Goal: Task Accomplishment & Management: Manage account settings

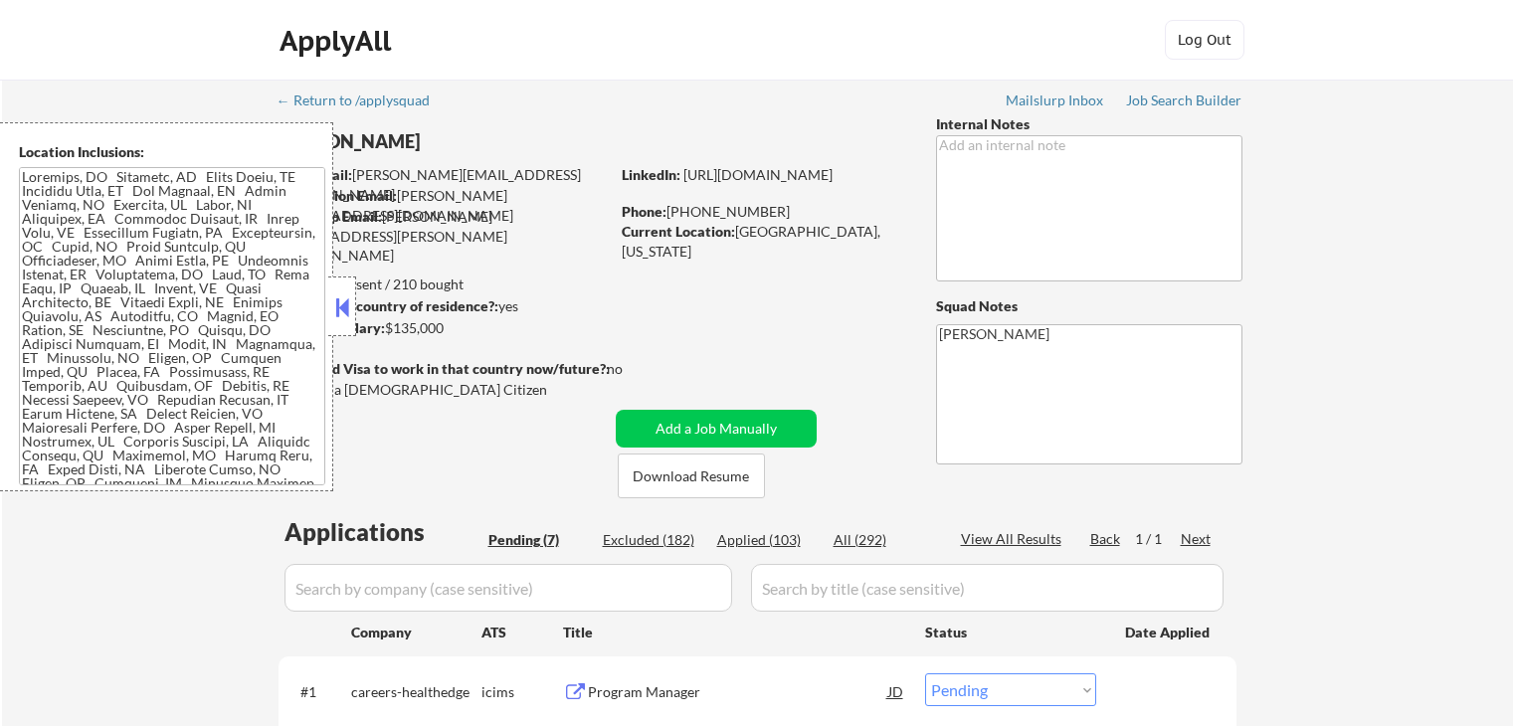
select select ""pending""
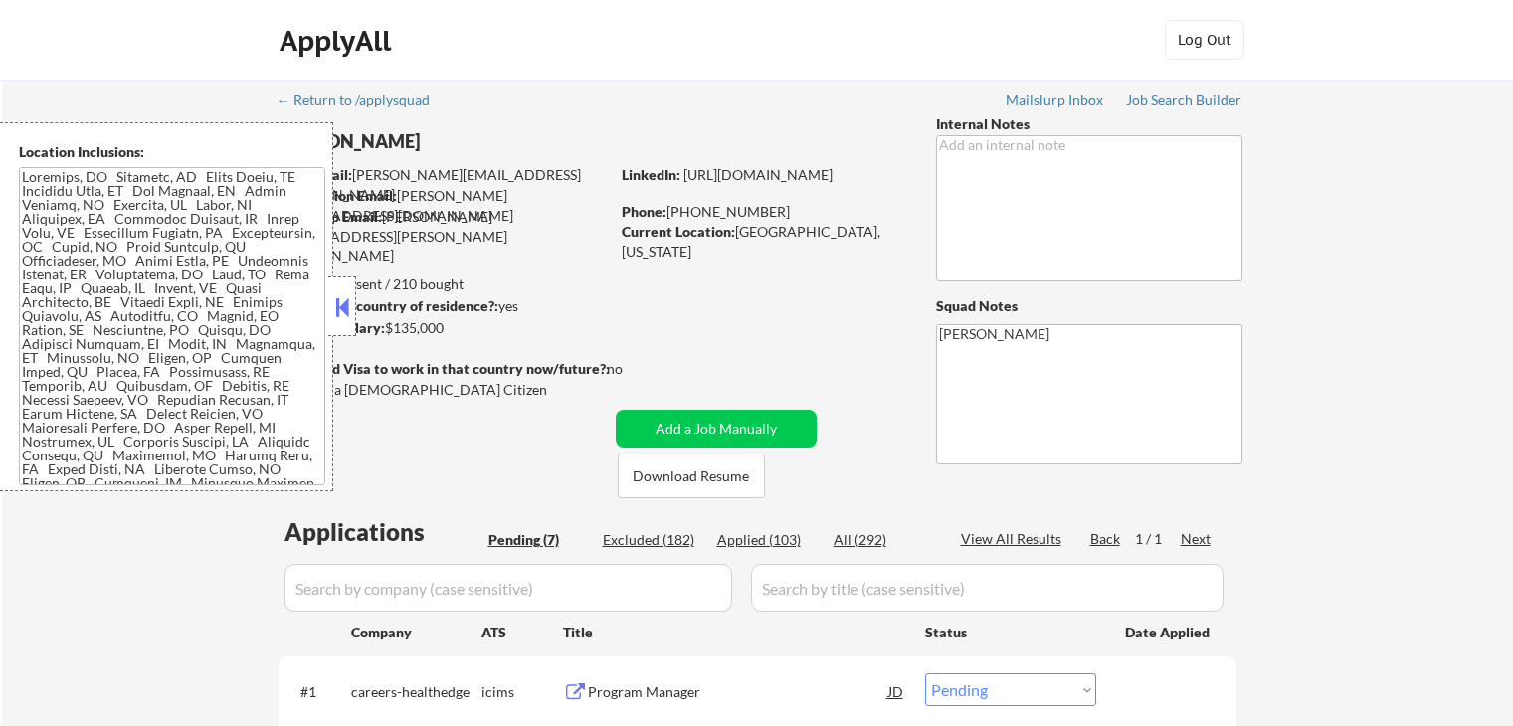
select select ""pending""
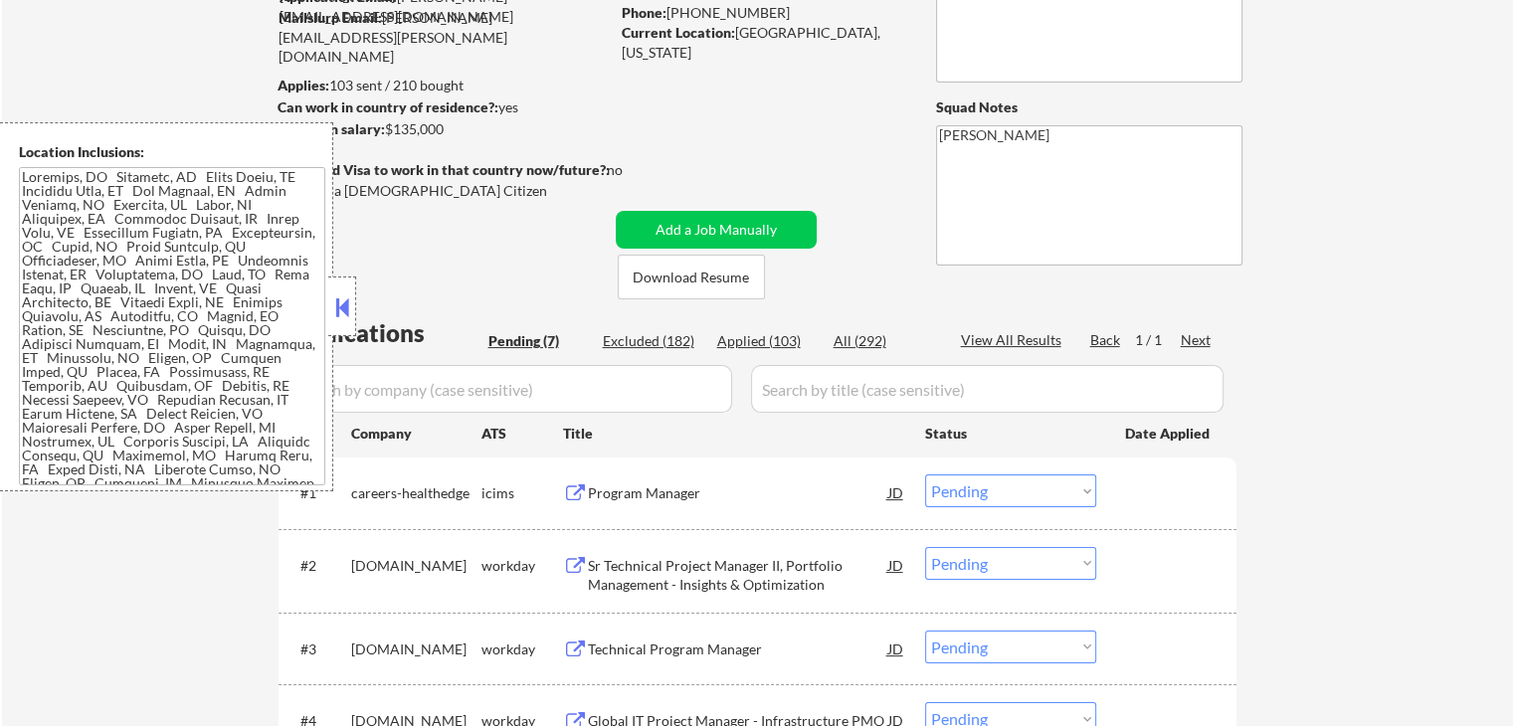
click at [337, 292] on button at bounding box center [342, 307] width 22 height 30
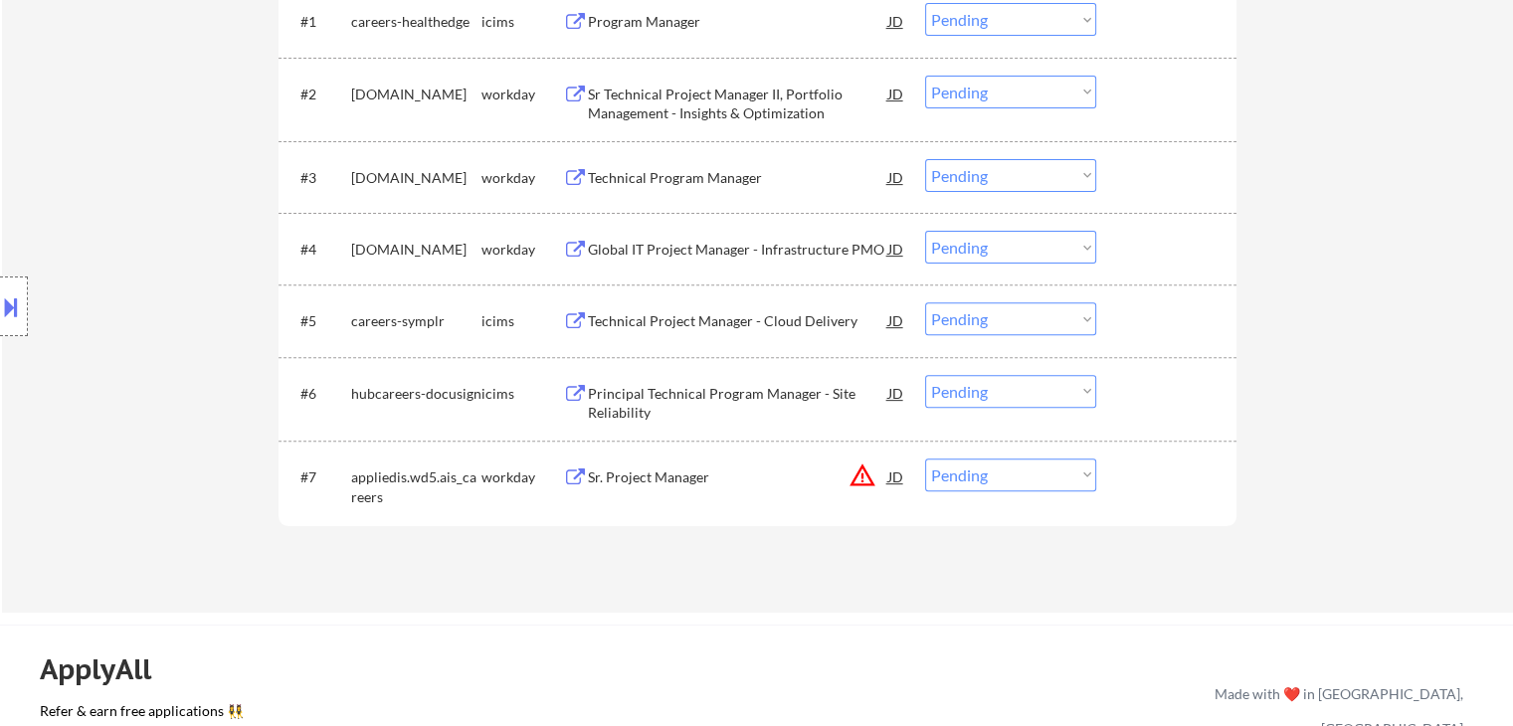
scroll to position [696, 0]
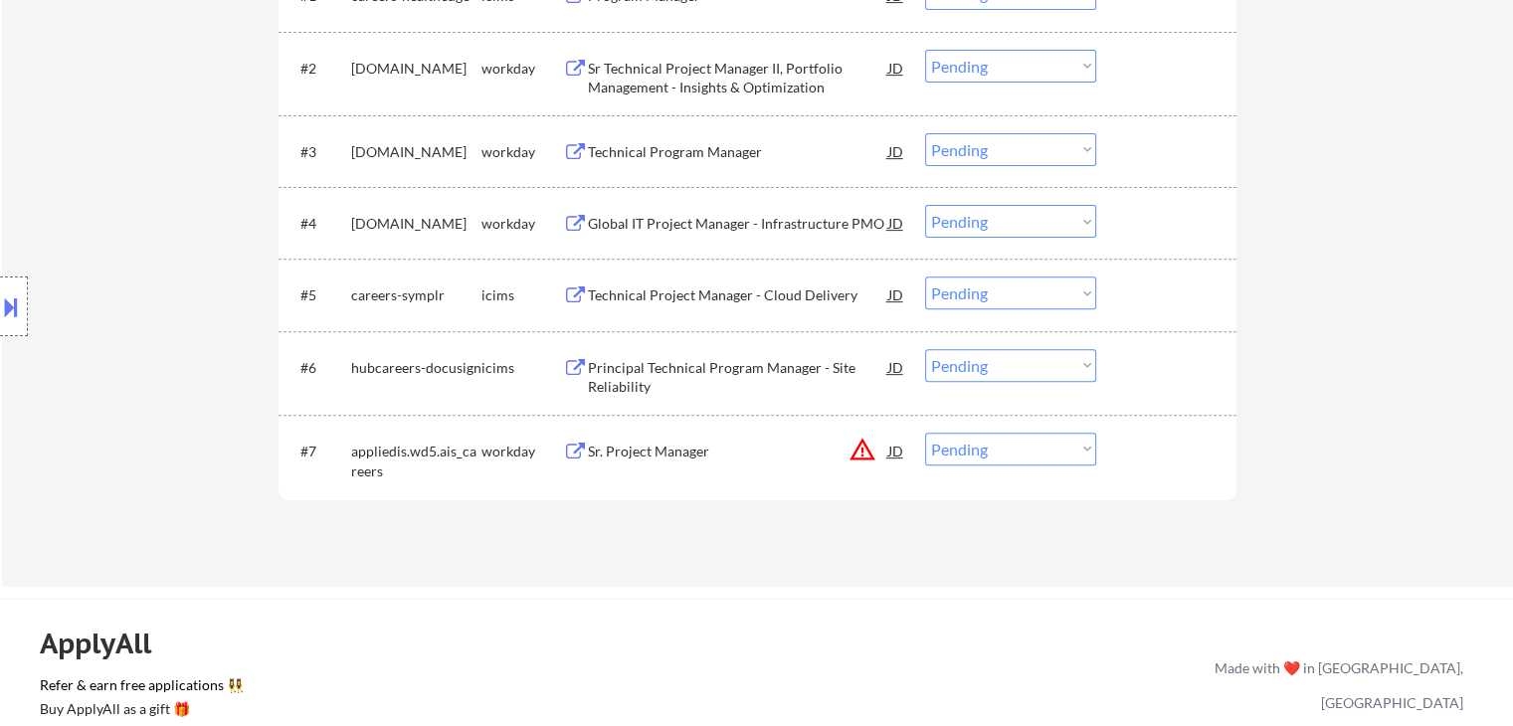
drag, startPoint x: 52, startPoint y: 135, endPoint x: 151, endPoint y: 241, distance: 144.9
click at [52, 135] on div "Location Inclusions:" at bounding box center [178, 306] width 356 height 369
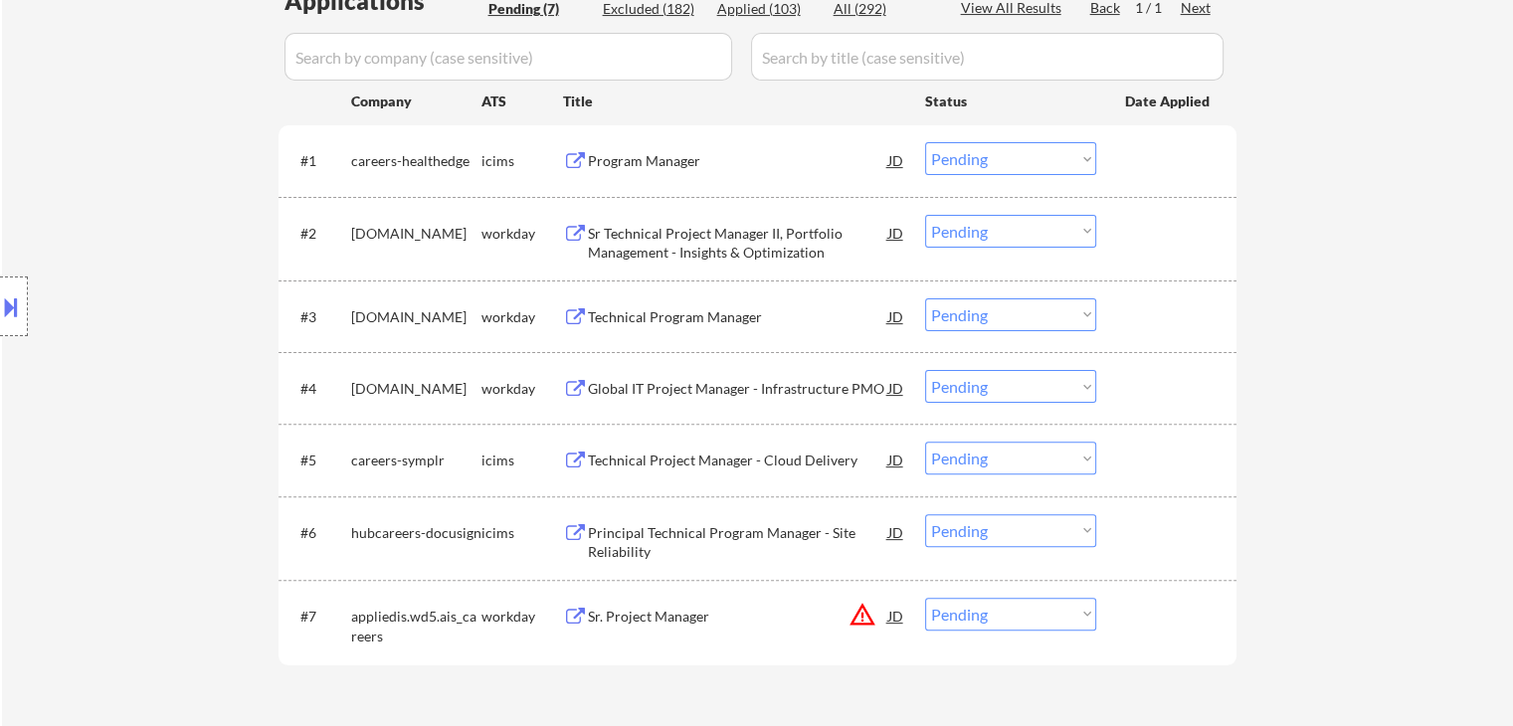
scroll to position [298, 0]
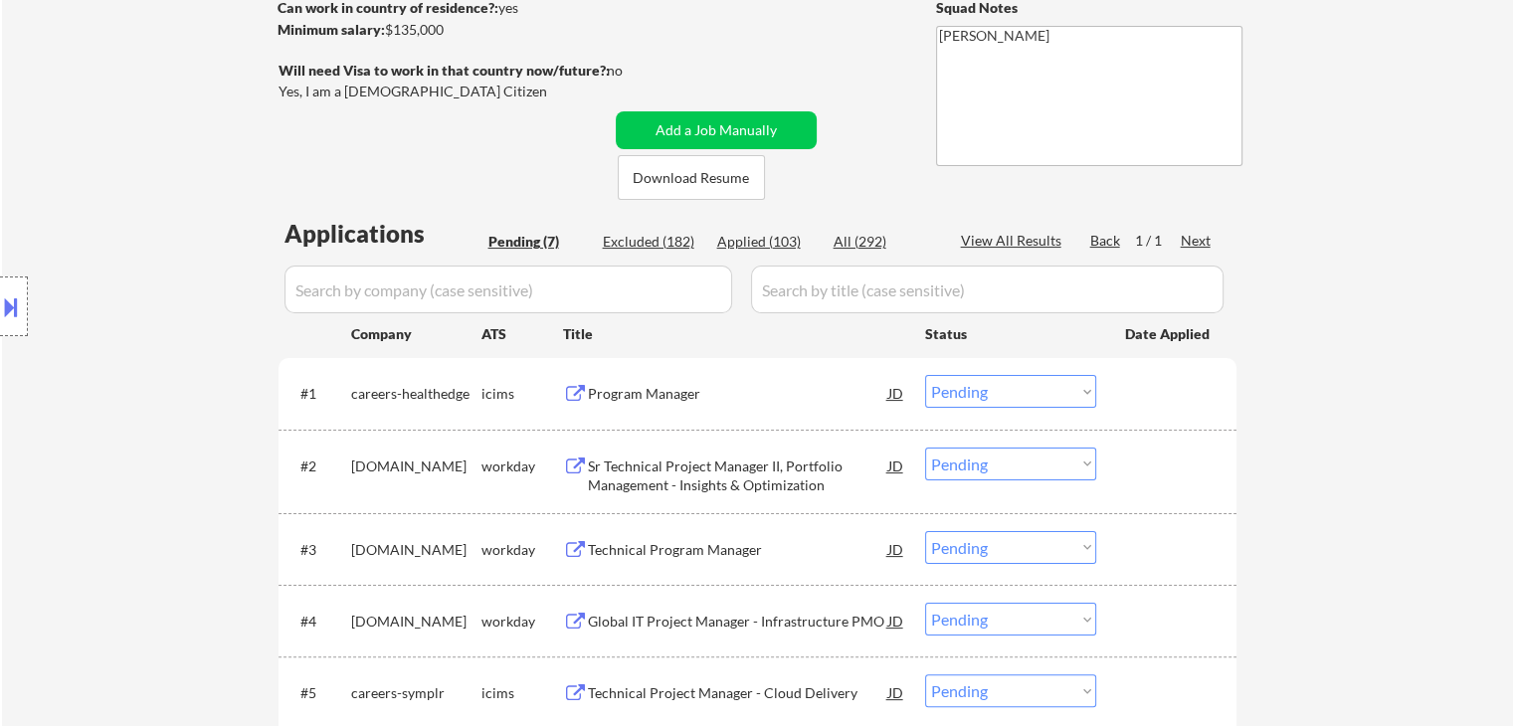
click at [613, 380] on div "Program Manager" at bounding box center [738, 393] width 300 height 36
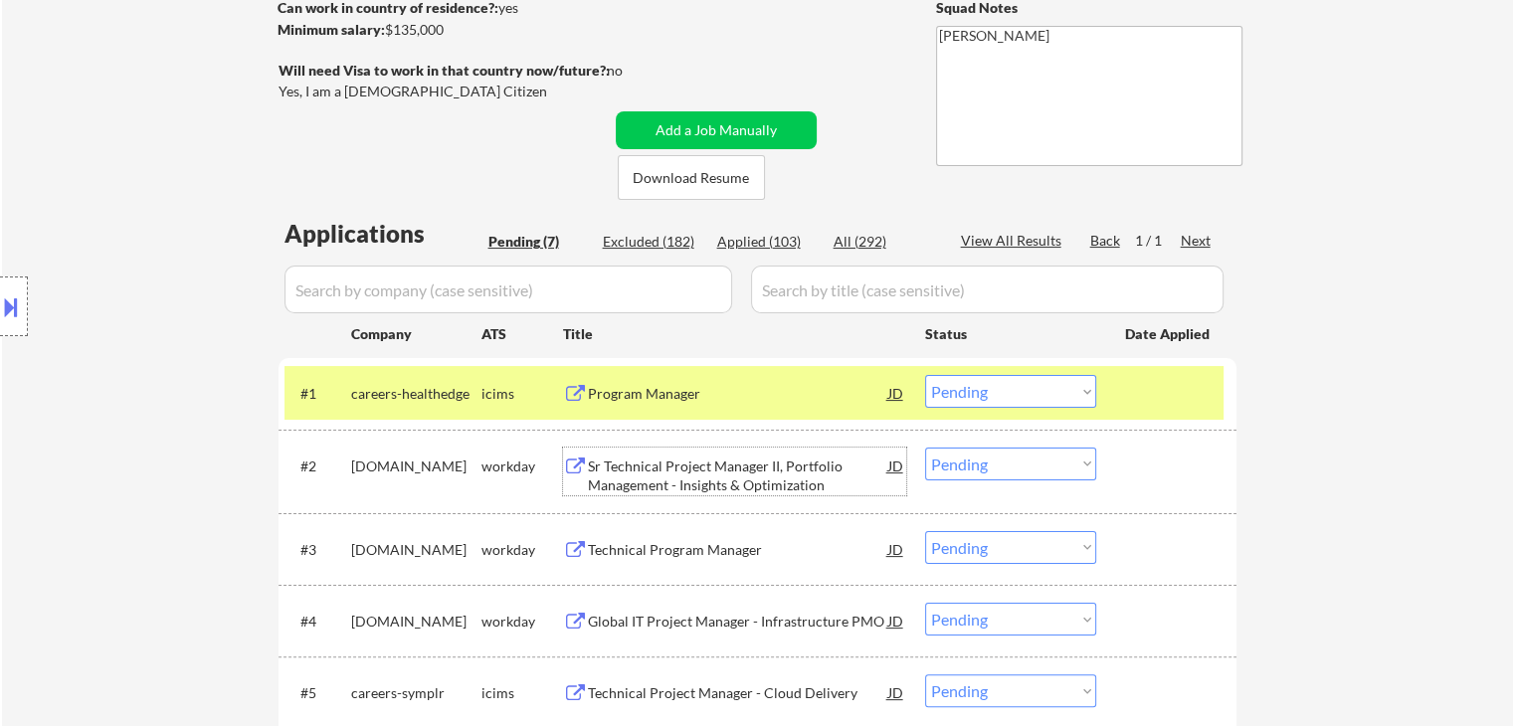
drag, startPoint x: 615, startPoint y: 478, endPoint x: 625, endPoint y: 565, distance: 87.1
click at [617, 478] on div "Sr Technical Project Manager II, Portfolio Management - Insights & Optimization" at bounding box center [738, 476] width 300 height 39
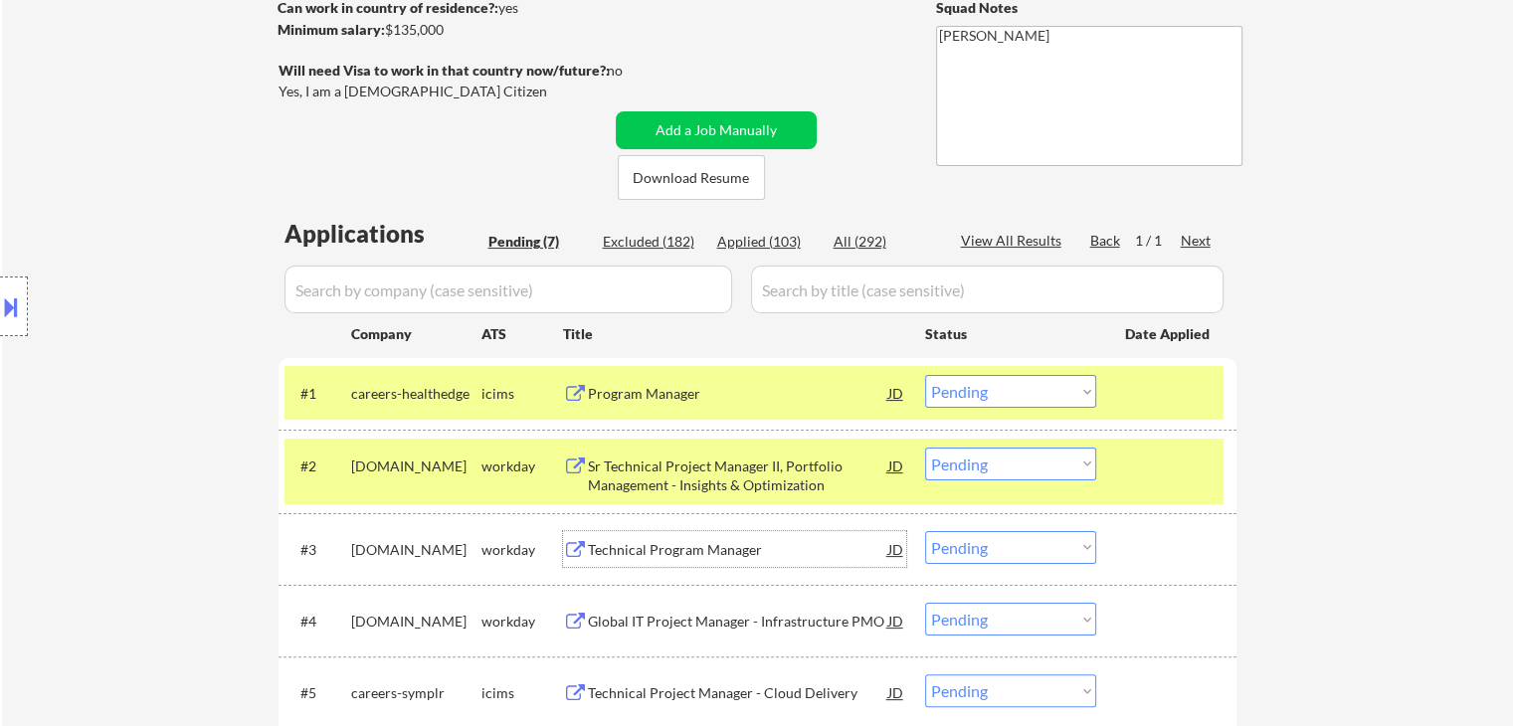
click at [621, 543] on div "Technical Program Manager" at bounding box center [738, 550] width 300 height 20
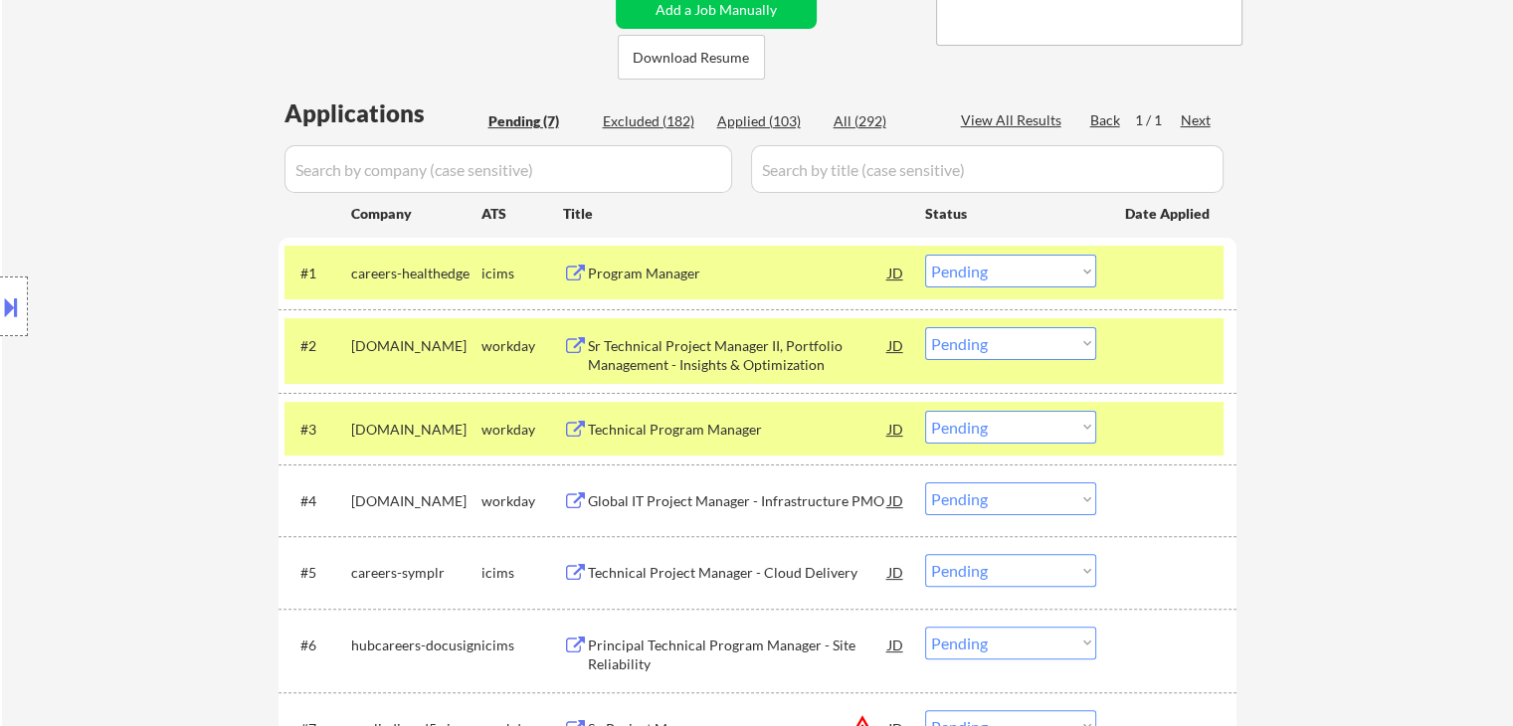
scroll to position [497, 0]
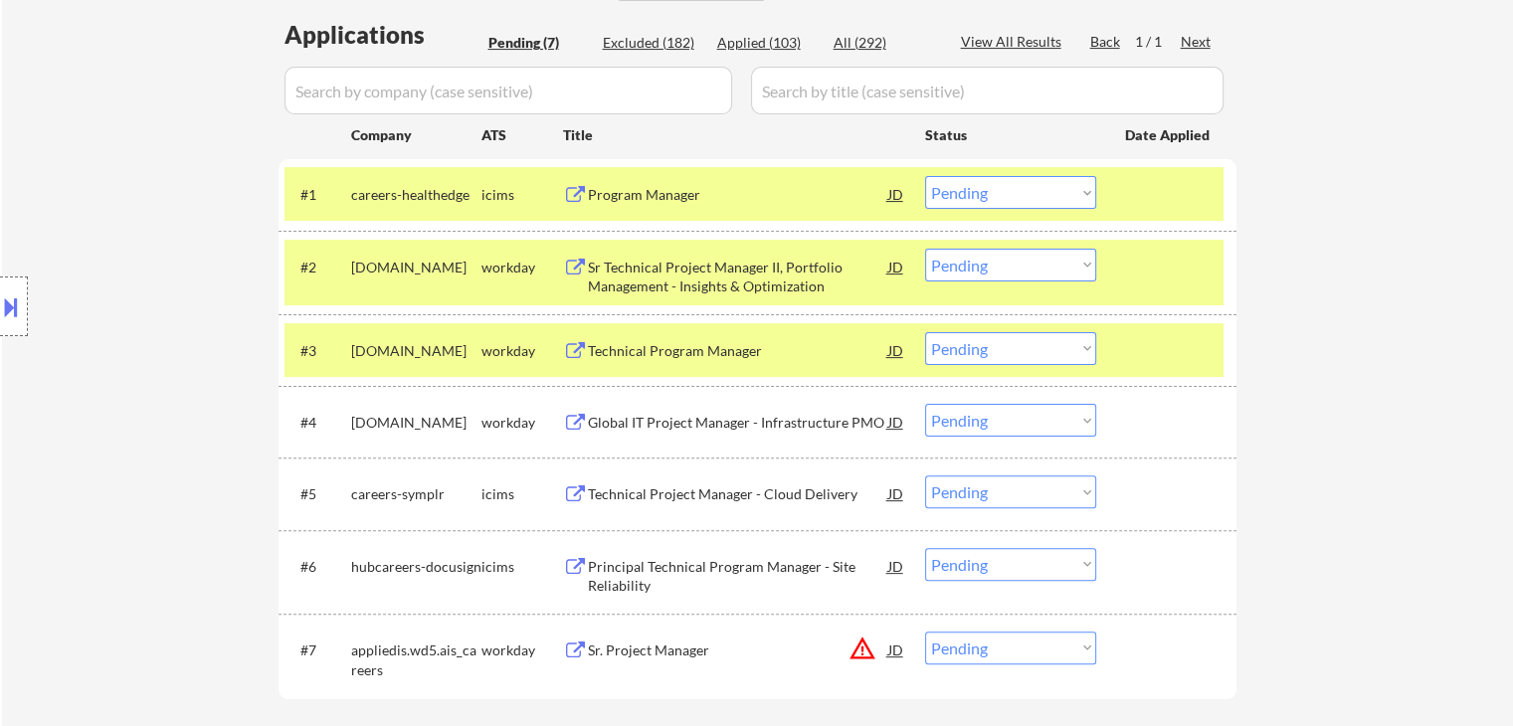
click at [672, 418] on div "Global IT Project Manager - Infrastructure PMO" at bounding box center [738, 423] width 300 height 20
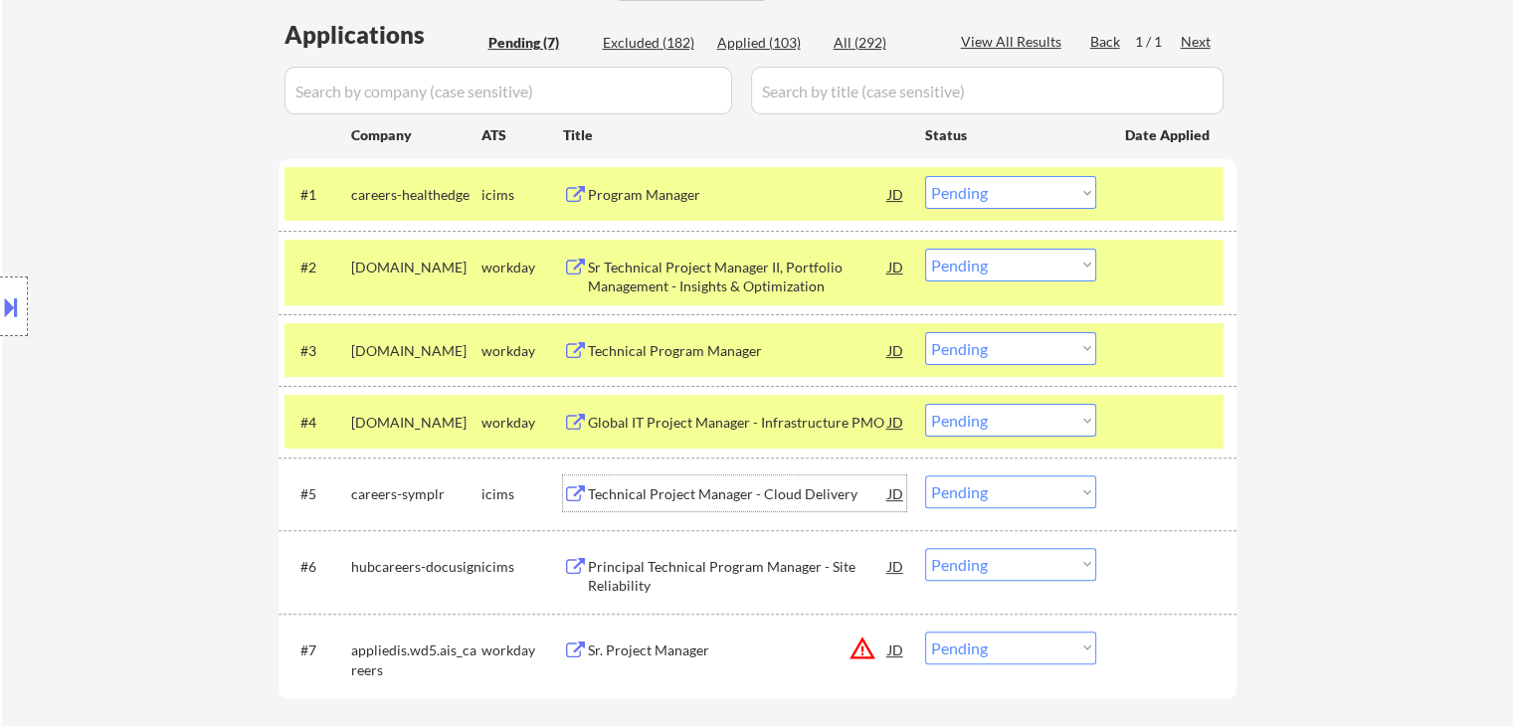
click at [658, 492] on div "Technical Project Manager - Cloud Delivery" at bounding box center [738, 494] width 300 height 20
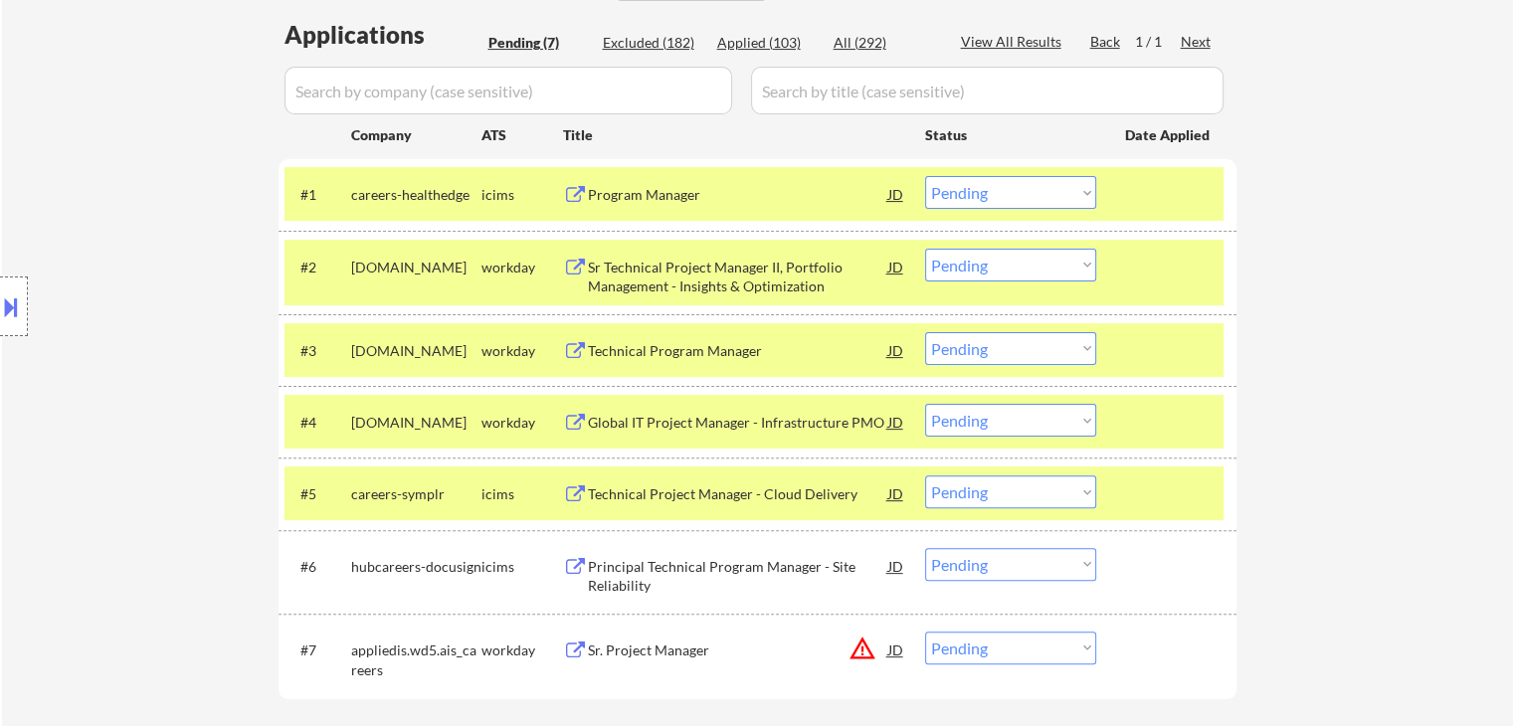
click at [655, 563] on div "Principal Technical Program Manager - Site Reliability" at bounding box center [738, 576] width 300 height 39
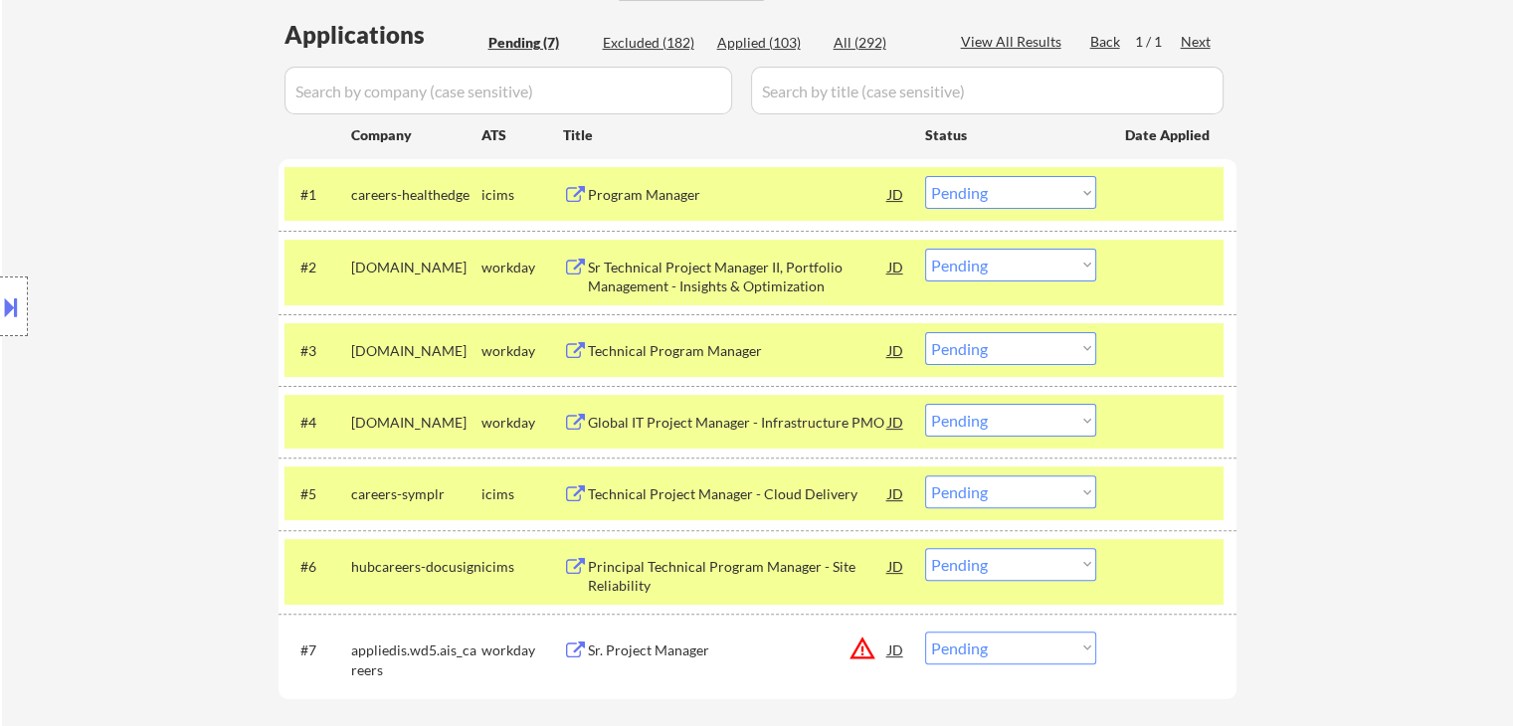
click at [633, 645] on div "Sr. Project Manager" at bounding box center [738, 651] width 300 height 20
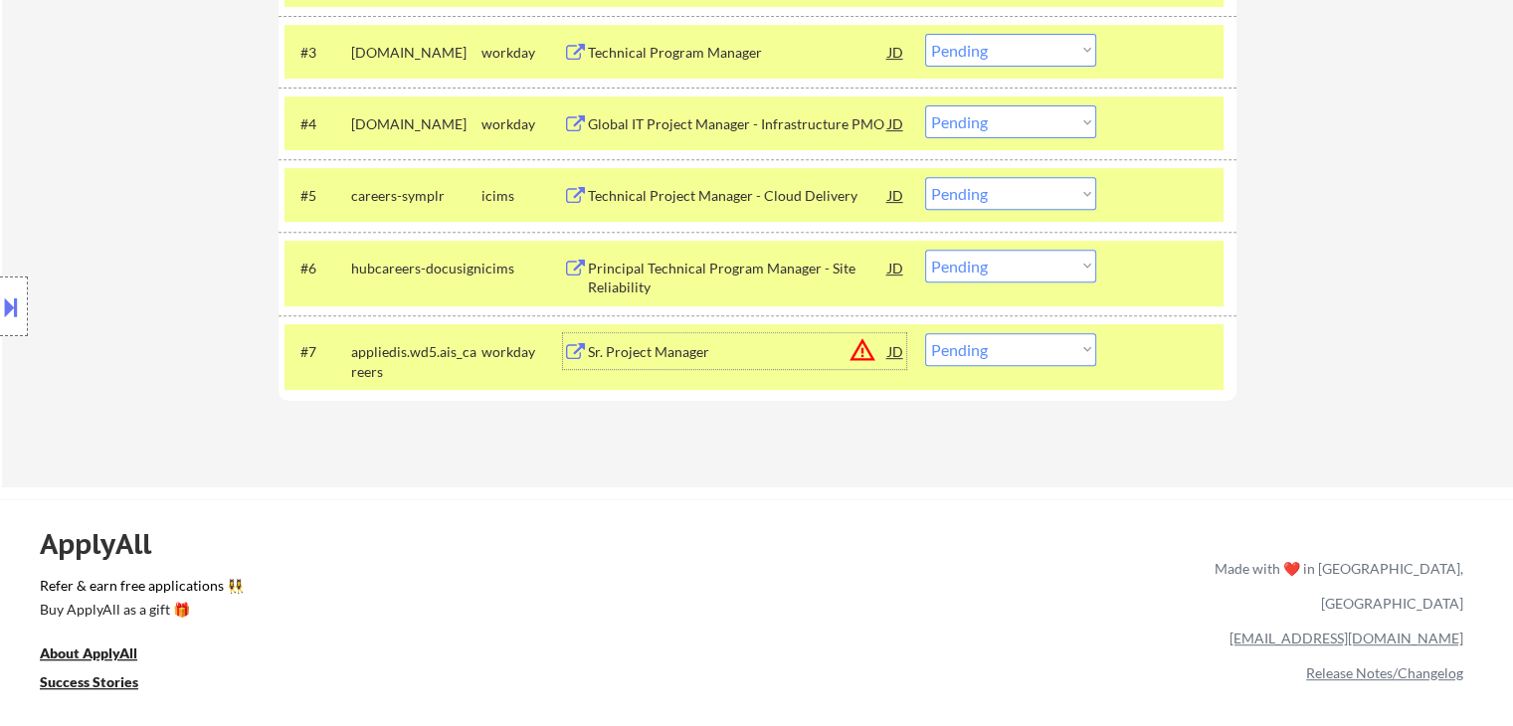
scroll to position [597, 0]
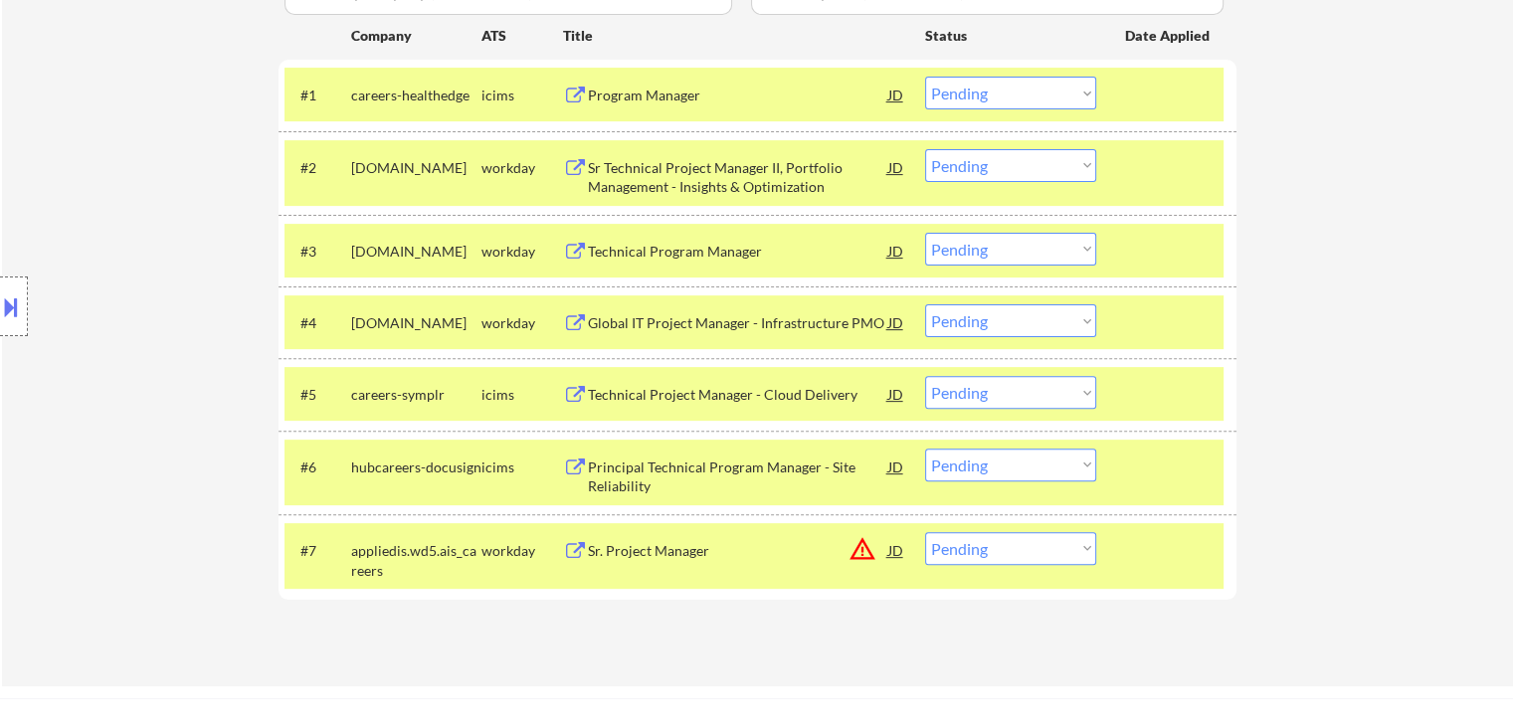
drag, startPoint x: 1021, startPoint y: 245, endPoint x: 1021, endPoint y: 256, distance: 10.9
click at [1021, 245] on select "Choose an option... Pending Applied Excluded (Questions) Excluded (Expired) Exc…" at bounding box center [1010, 249] width 171 height 33
click at [925, 233] on select "Choose an option... Pending Applied Excluded (Questions) Excluded (Expired) Exc…" at bounding box center [1010, 249] width 171 height 33
select select ""pending""
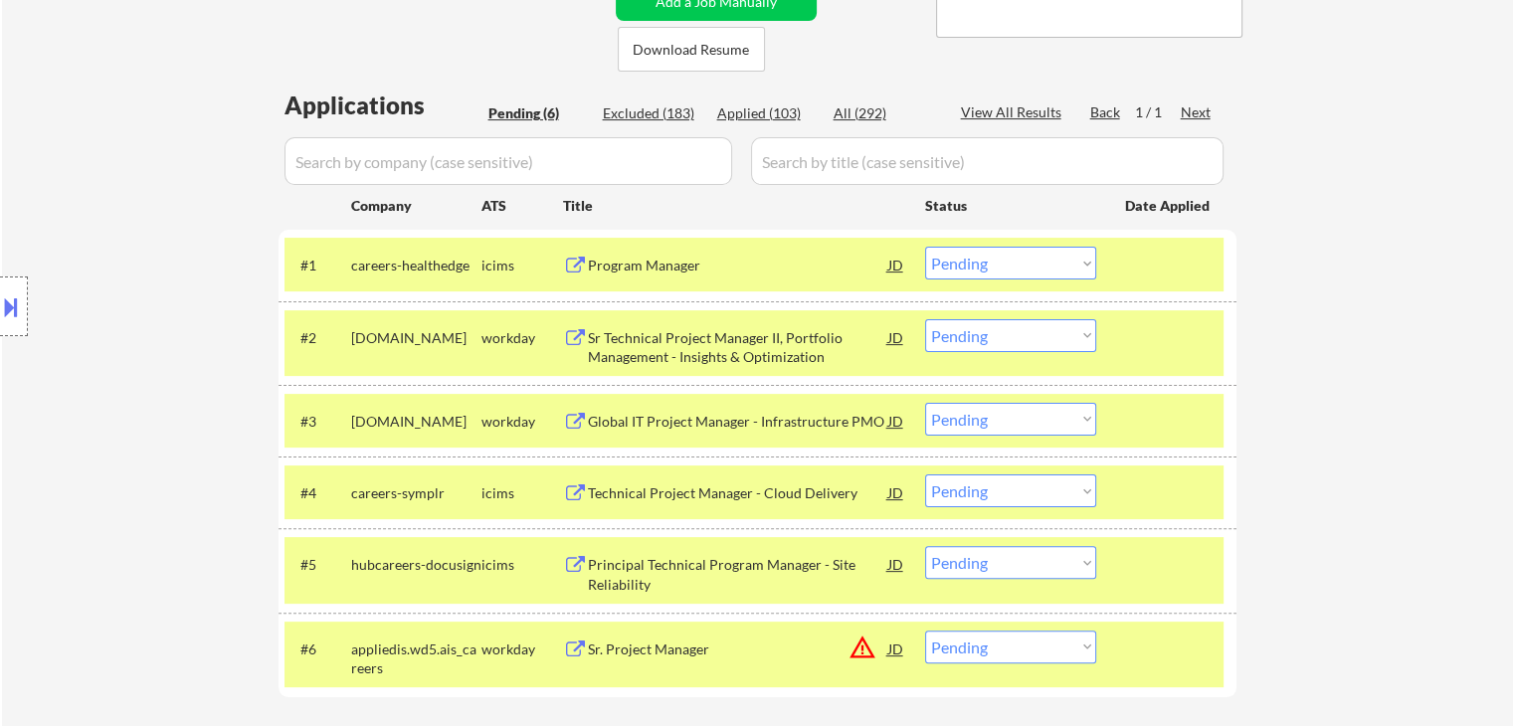
scroll to position [500, 0]
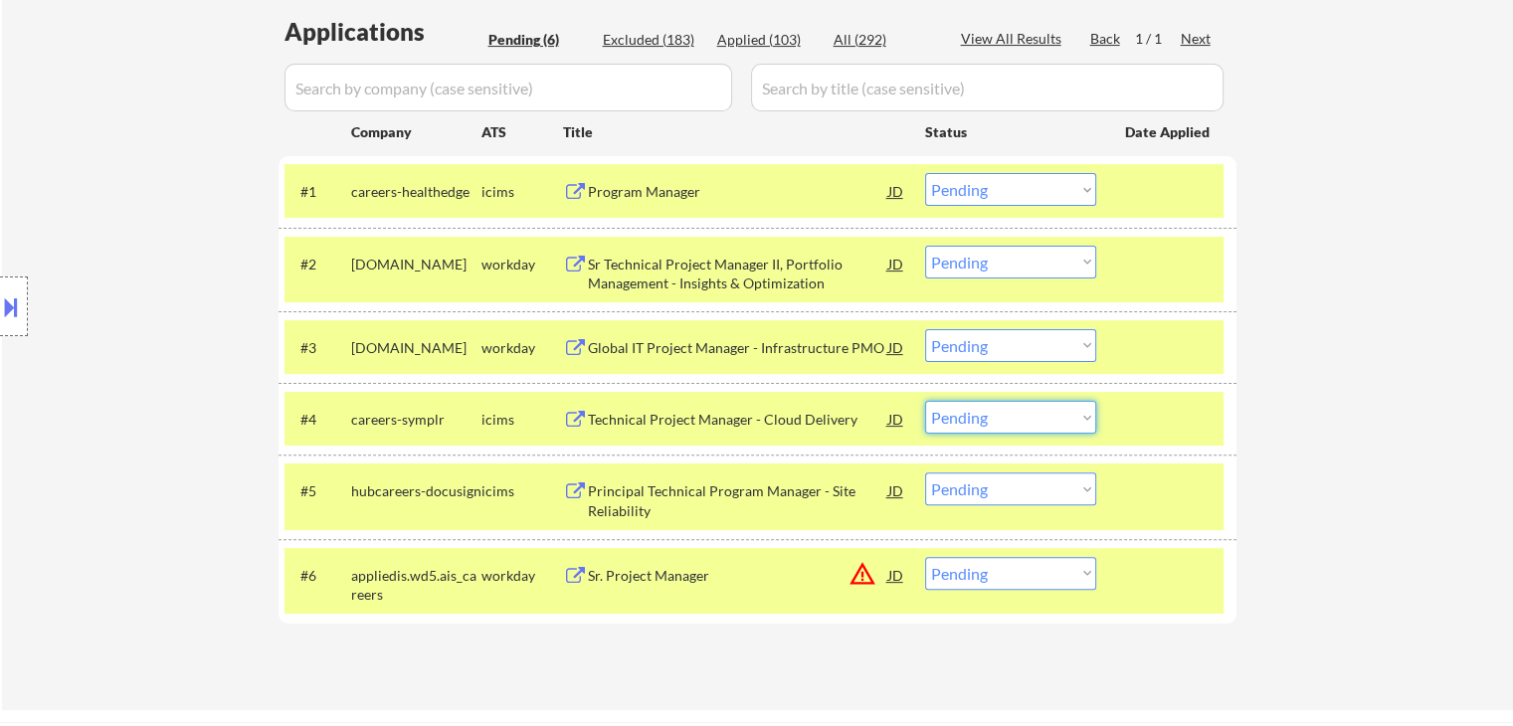
click at [1039, 411] on select "Choose an option... Pending Applied Excluded (Questions) Excluded (Expired) Exc…" at bounding box center [1010, 417] width 171 height 33
click at [925, 401] on select "Choose an option... Pending Applied Excluded (Questions) Excluded (Expired) Exc…" at bounding box center [1010, 417] width 171 height 33
select select ""pending""
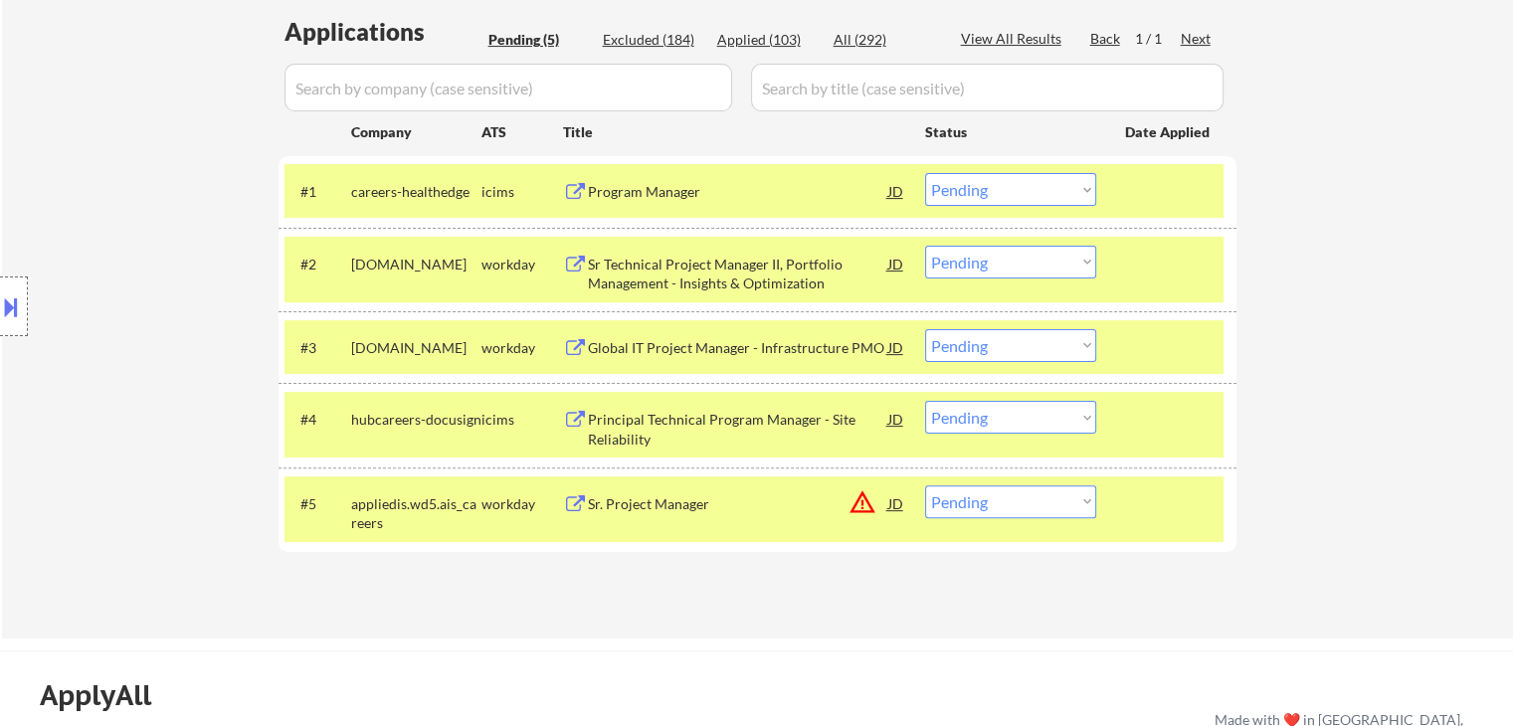
click at [7, 302] on button at bounding box center [11, 306] width 22 height 33
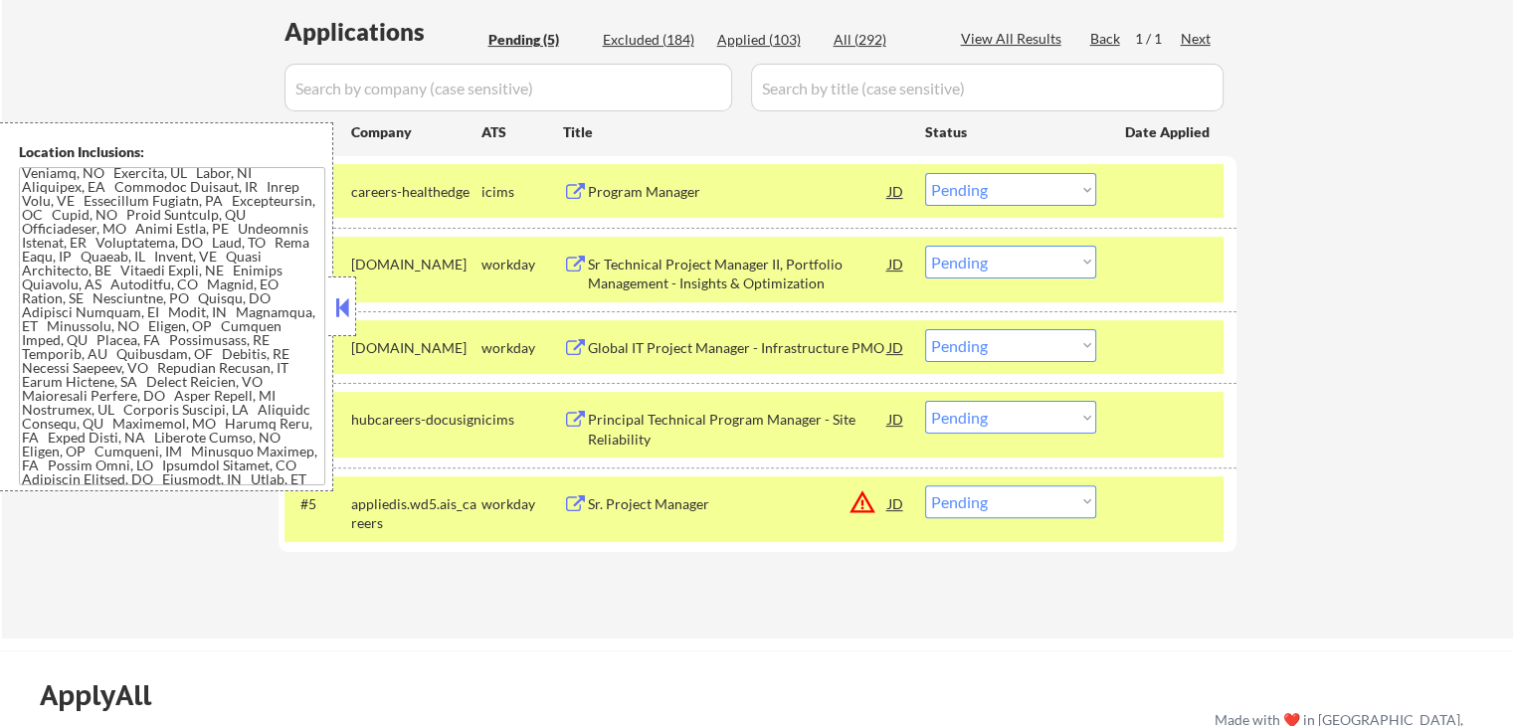
scroll to position [49, 0]
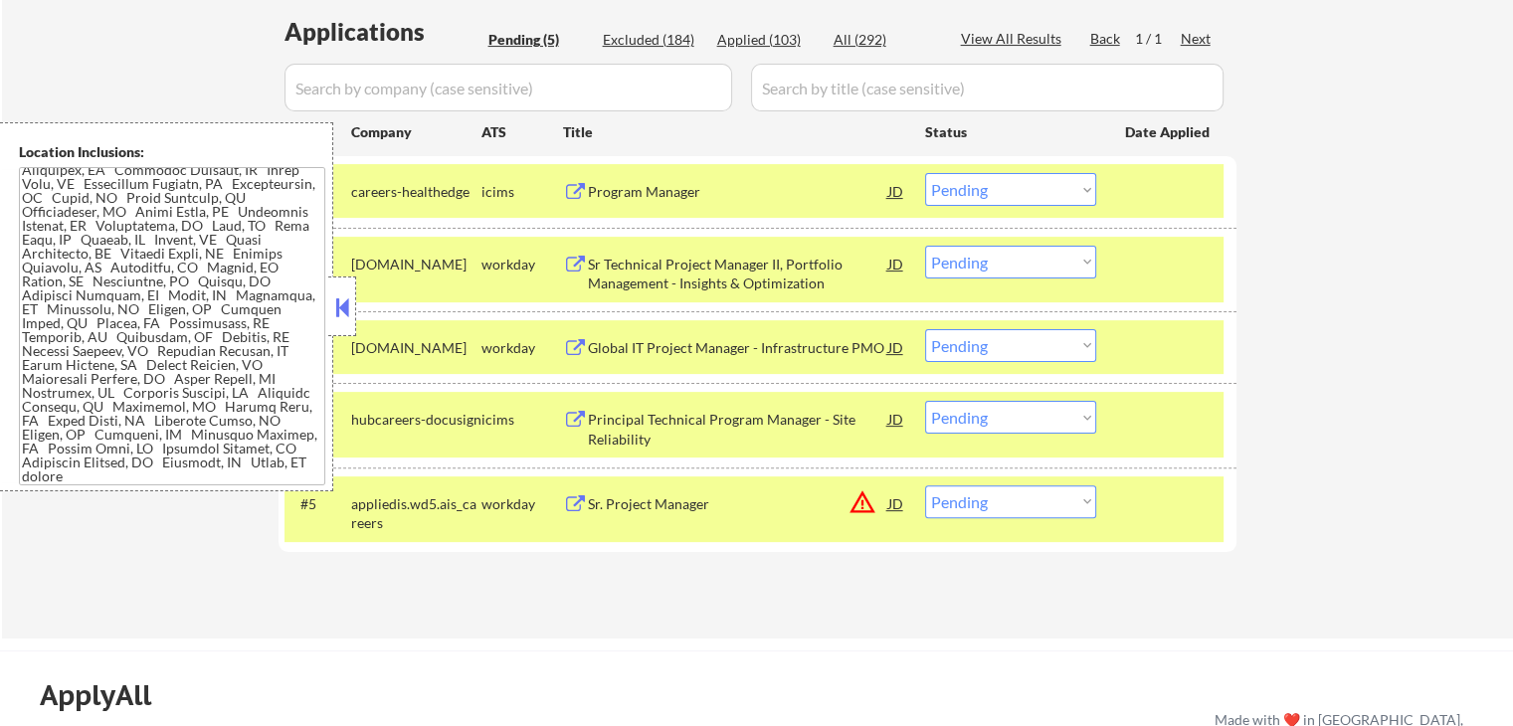
drag, startPoint x: 342, startPoint y: 295, endPoint x: 334, endPoint y: 359, distance: 64.1
click at [342, 295] on button at bounding box center [342, 307] width 22 height 30
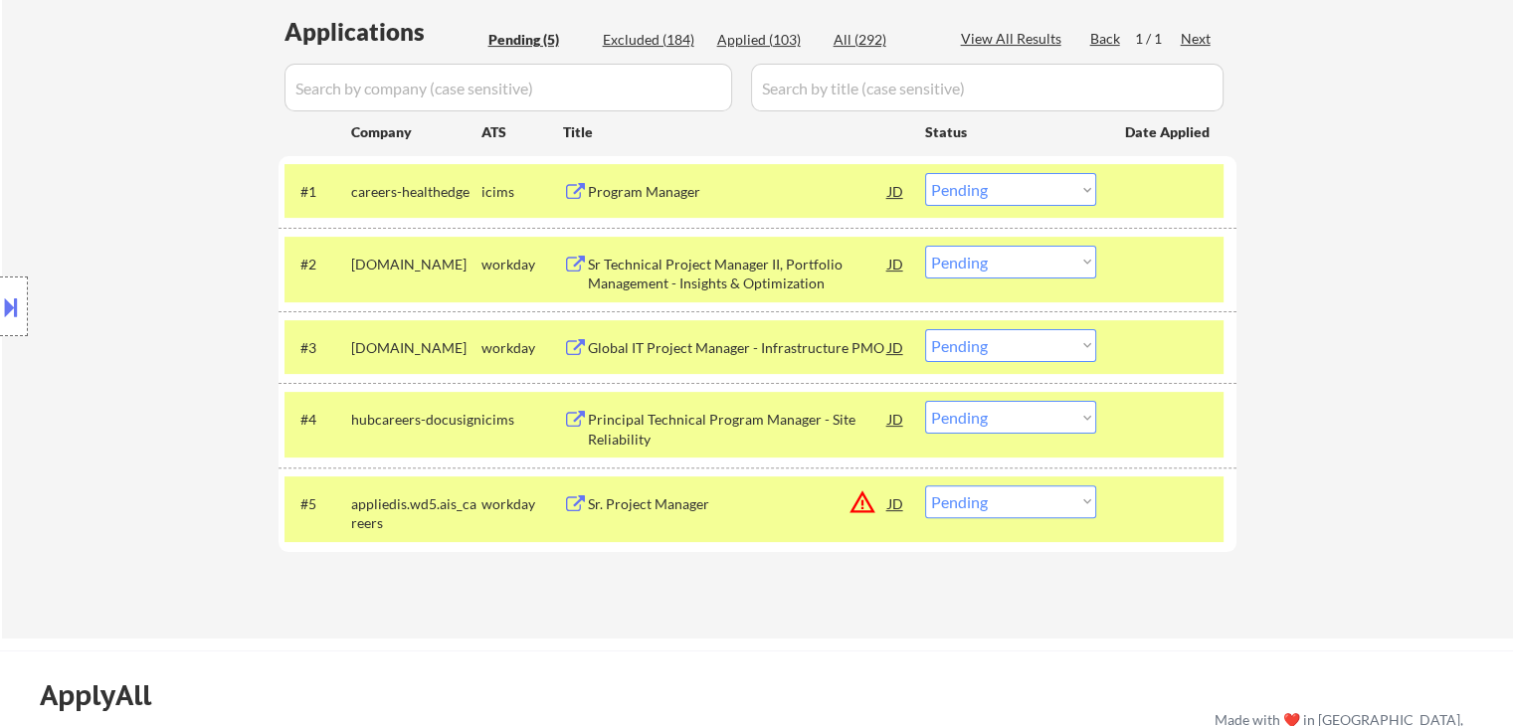
click at [1030, 351] on select "Choose an option... Pending Applied Excluded (Questions) Excluded (Expired) Exc…" at bounding box center [1010, 345] width 171 height 33
click at [925, 329] on select "Choose an option... Pending Applied Excluded (Questions) Excluded (Expired) Exc…" at bounding box center [1010, 345] width 171 height 33
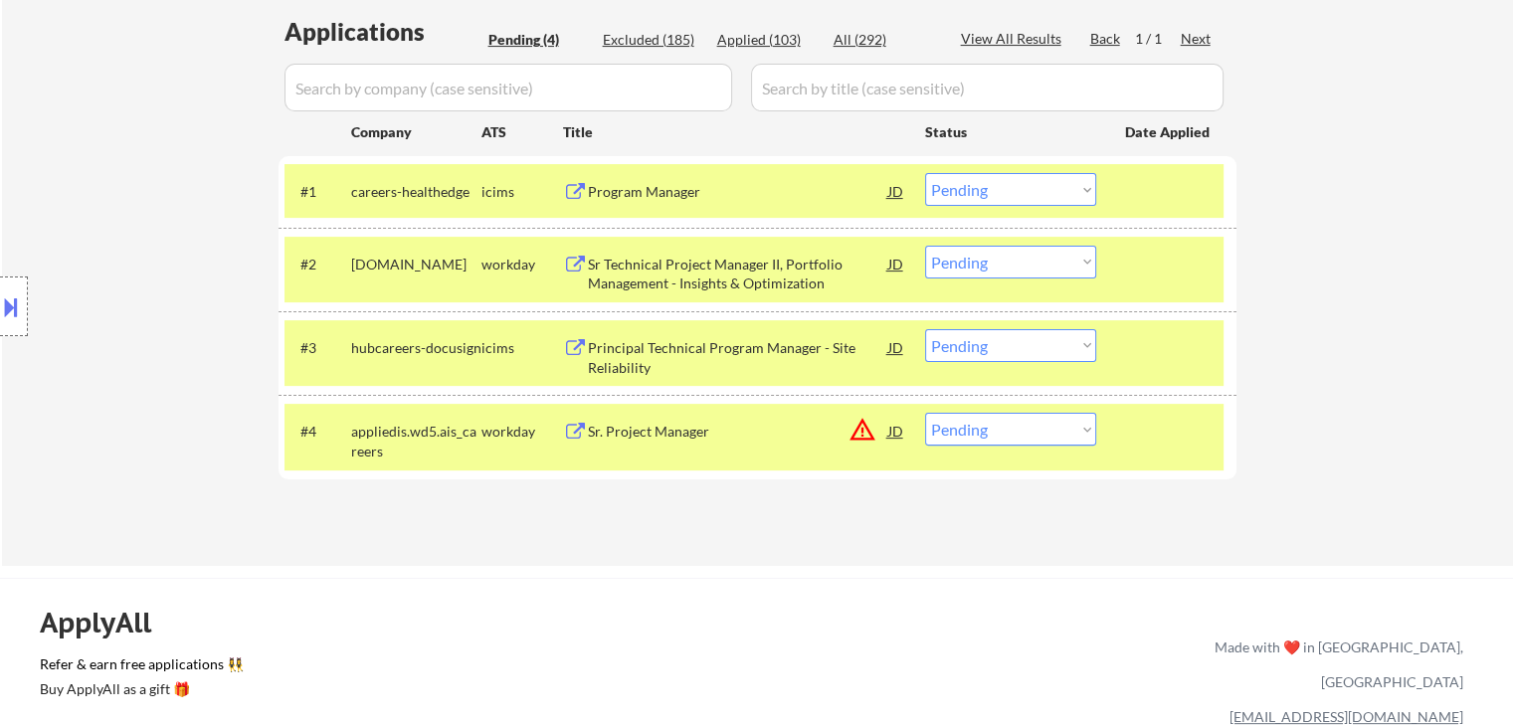
click at [982, 347] on select "Choose an option... Pending Applied Excluded (Questions) Excluded (Expired) Exc…" at bounding box center [1010, 345] width 171 height 33
click at [925, 329] on select "Choose an option... Pending Applied Excluded (Questions) Excluded (Expired) Exc…" at bounding box center [1010, 345] width 171 height 33
select select ""pending""
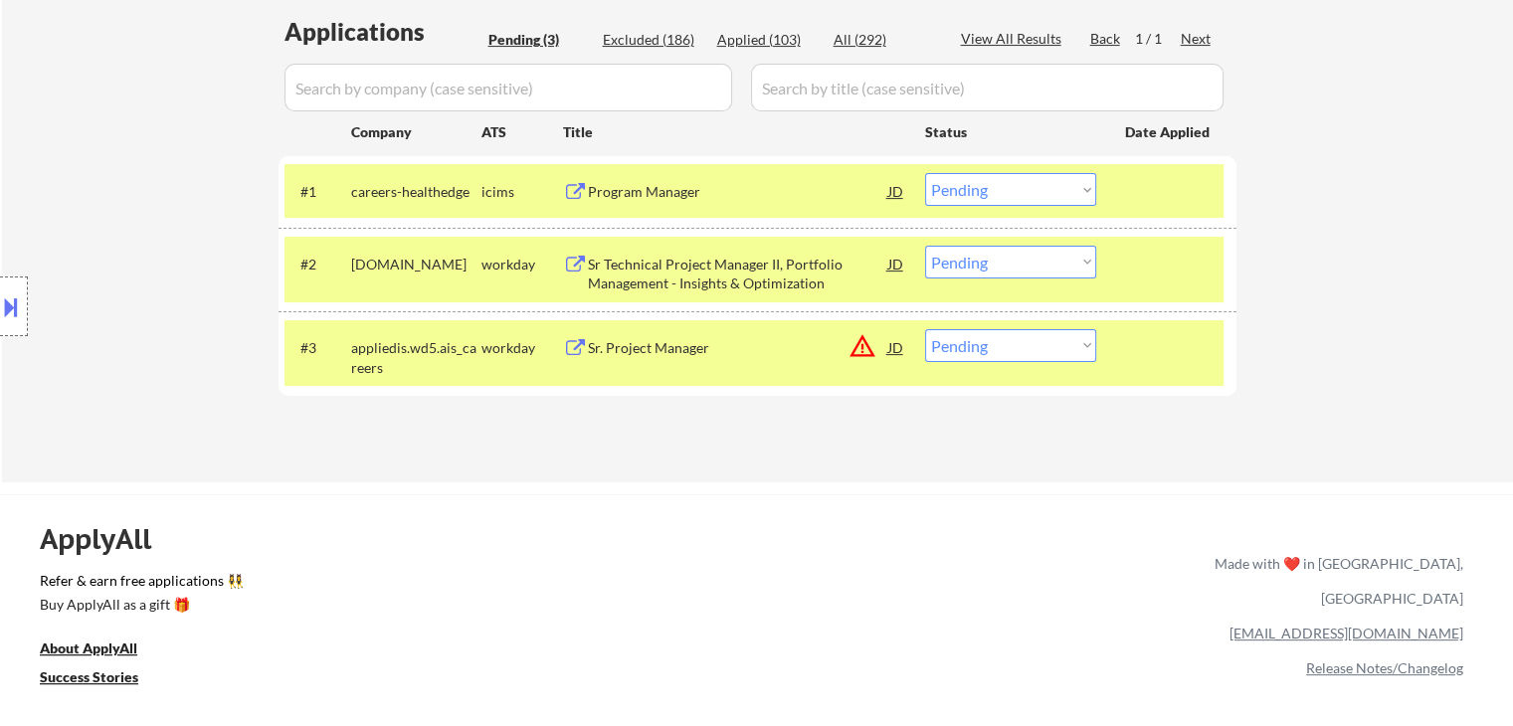
scroll to position [202, 0]
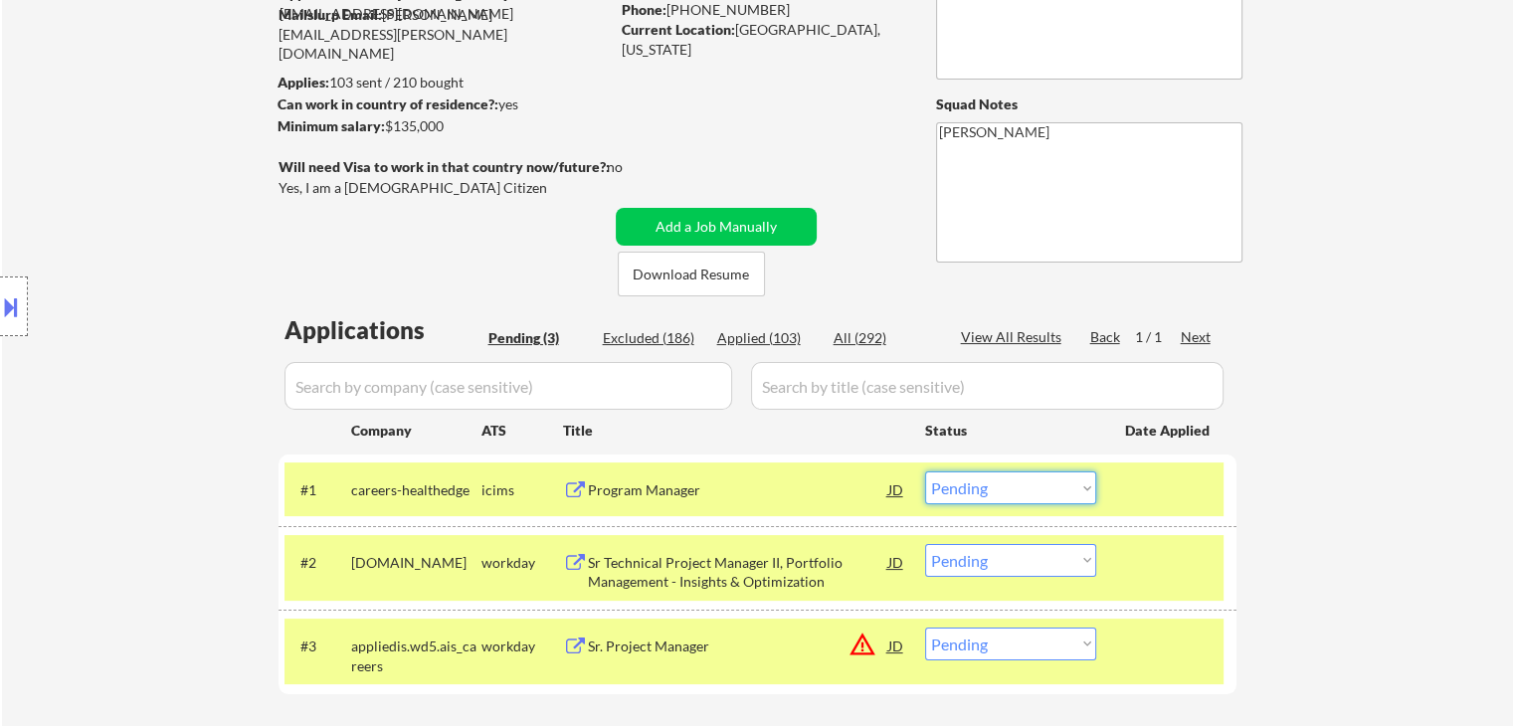
click at [949, 481] on select "Choose an option... Pending Applied Excluded (Questions) Excluded (Expired) Exc…" at bounding box center [1010, 487] width 171 height 33
click at [925, 471] on select "Choose an option... Pending Applied Excluded (Questions) Excluded (Expired) Exc…" at bounding box center [1010, 487] width 171 height 33
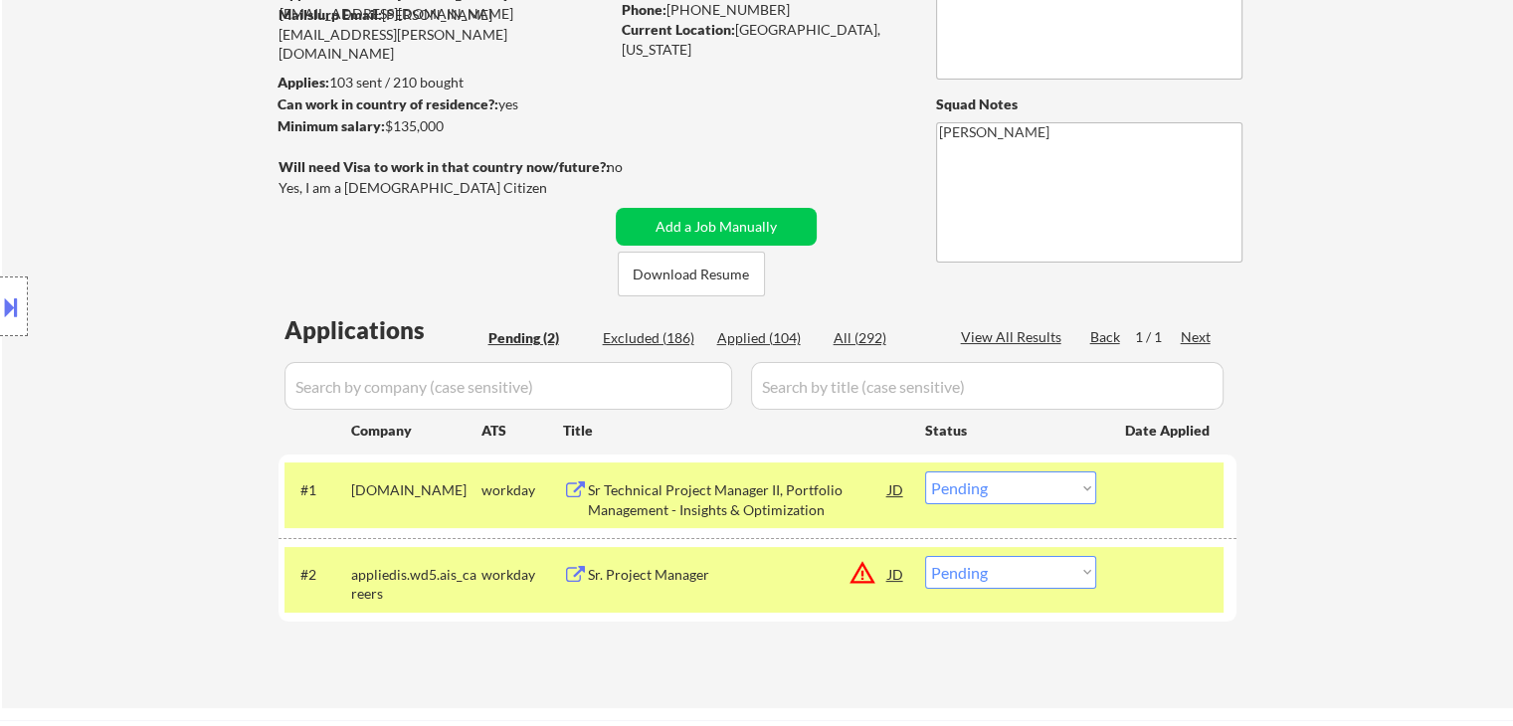
click at [714, 495] on div "Sr Technical Project Manager II, Portfolio Management - Insights & Optimization" at bounding box center [738, 499] width 300 height 39
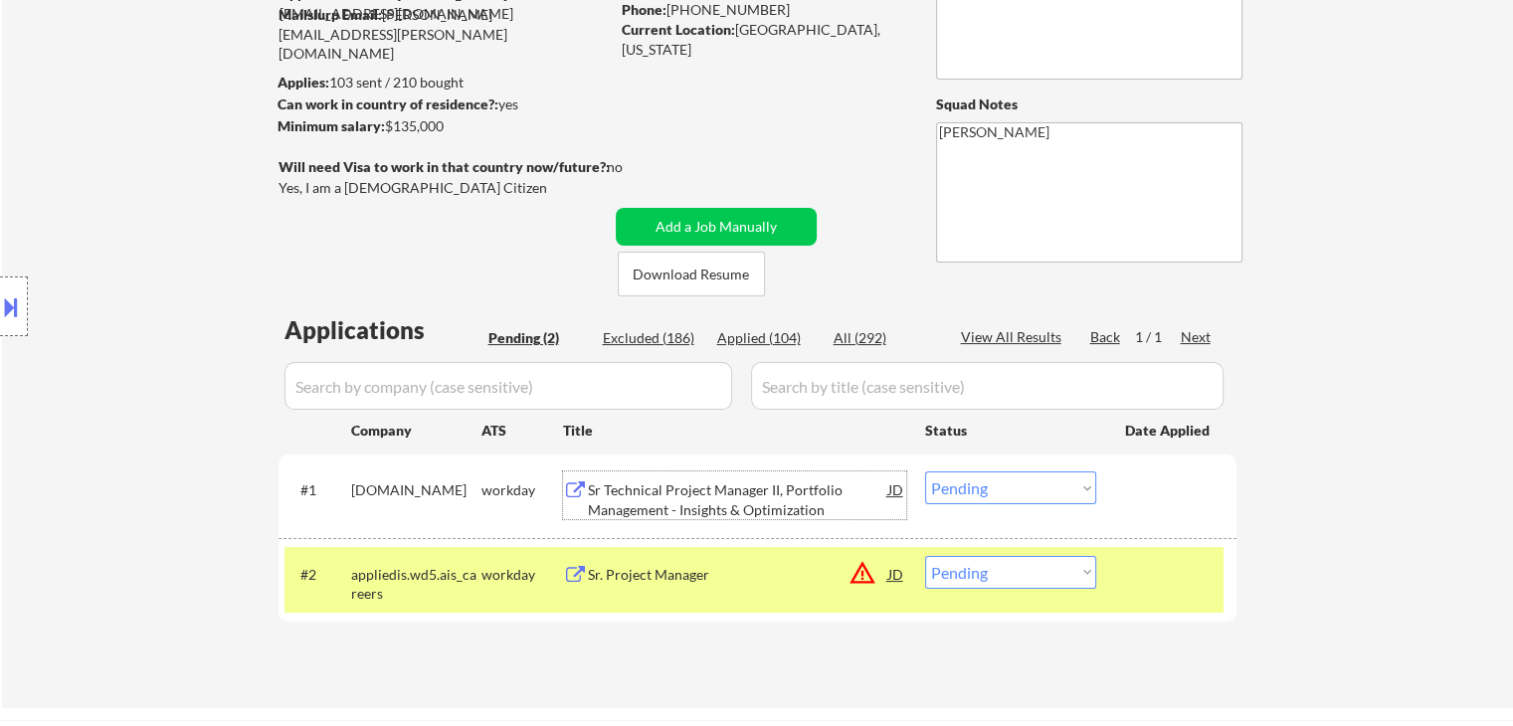
click at [871, 564] on button "warning_amber" at bounding box center [862, 573] width 28 height 28
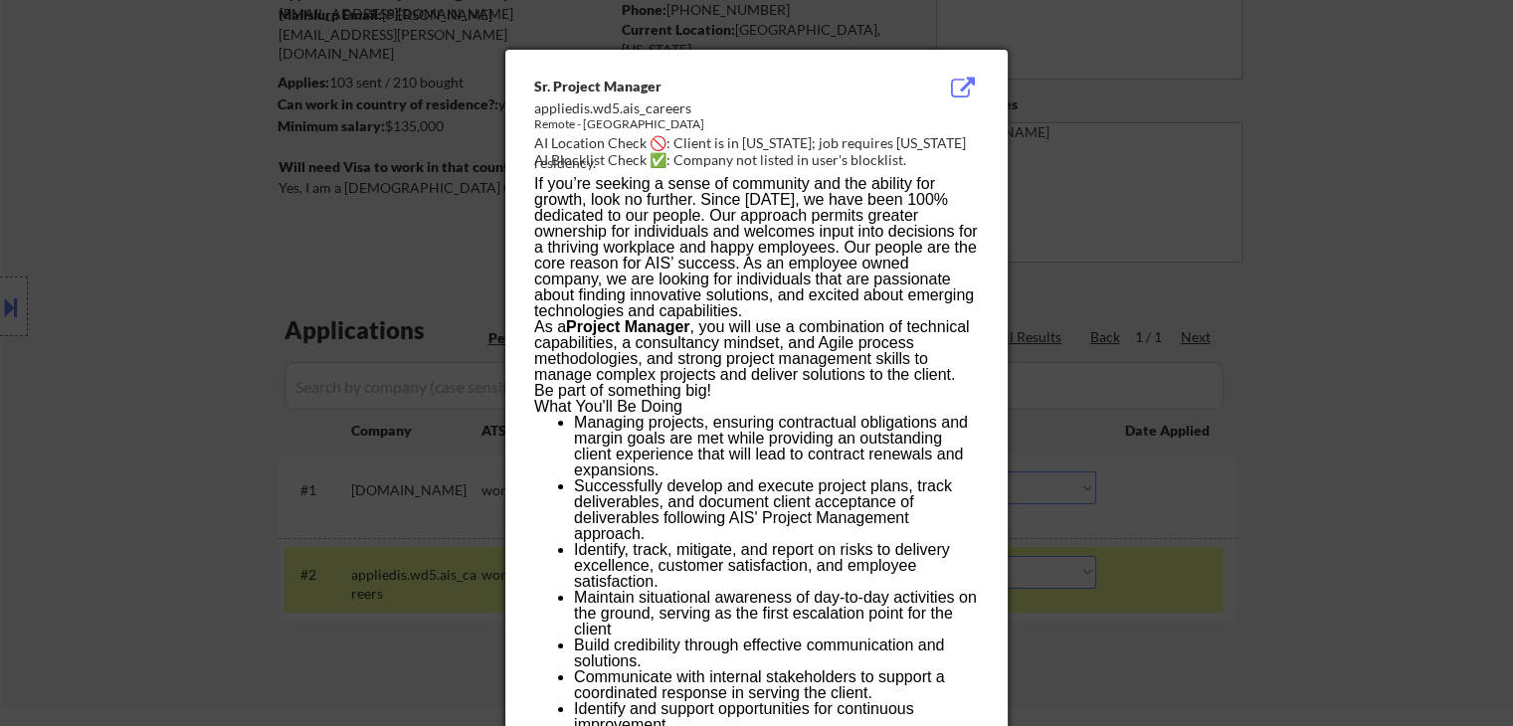
drag, startPoint x: 1321, startPoint y: 314, endPoint x: 1261, endPoint y: 81, distance: 241.2
click at [1321, 313] on div at bounding box center [756, 363] width 1513 height 726
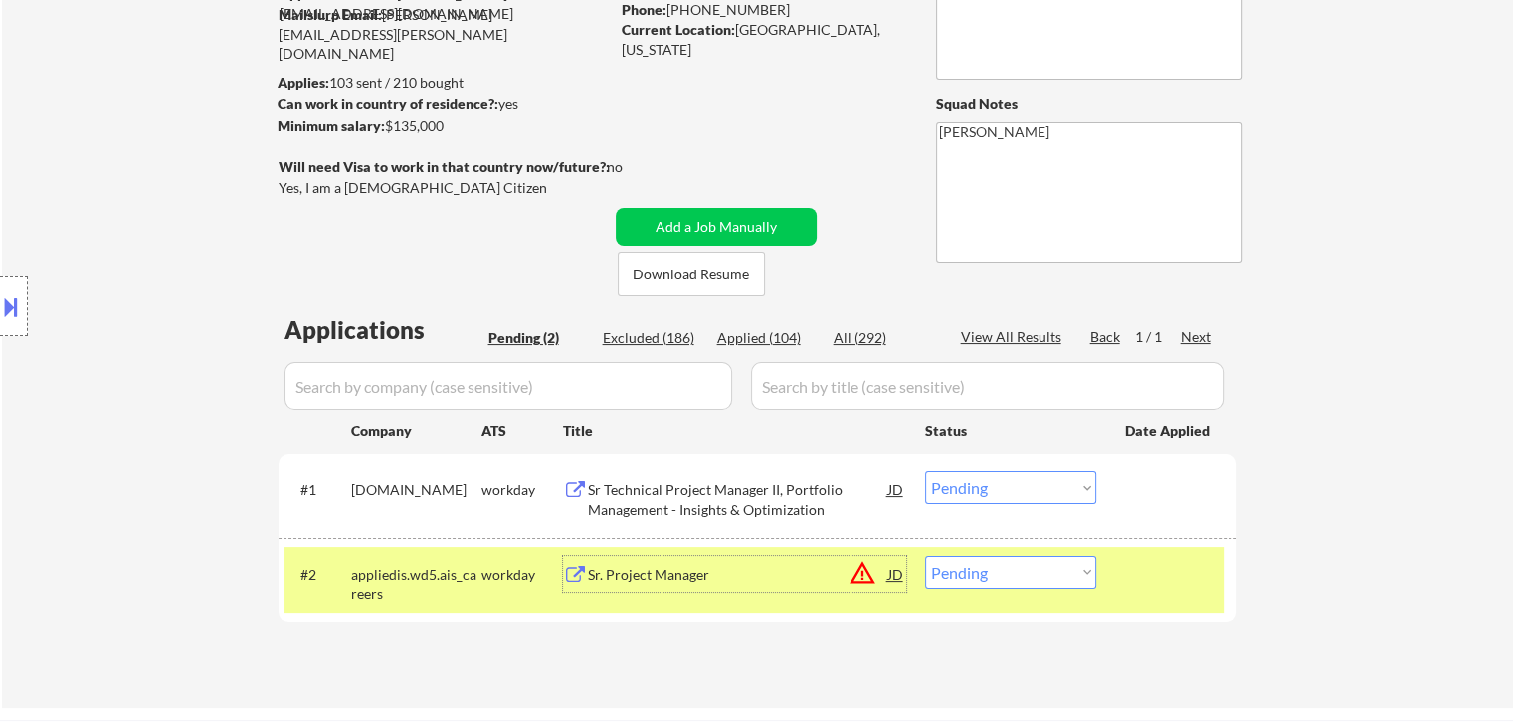
click at [634, 569] on div "Sr. Project Manager" at bounding box center [738, 575] width 300 height 20
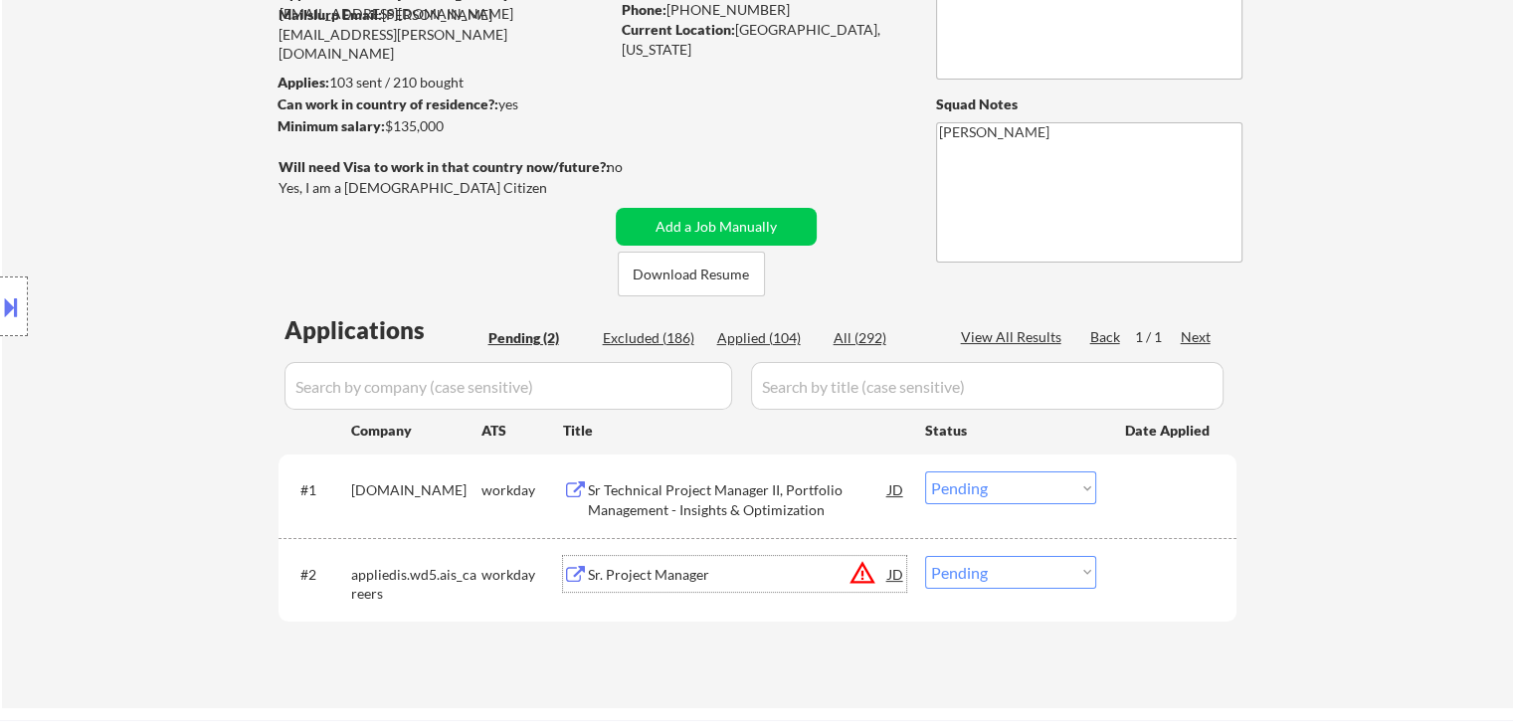
scroll to position [500, 0]
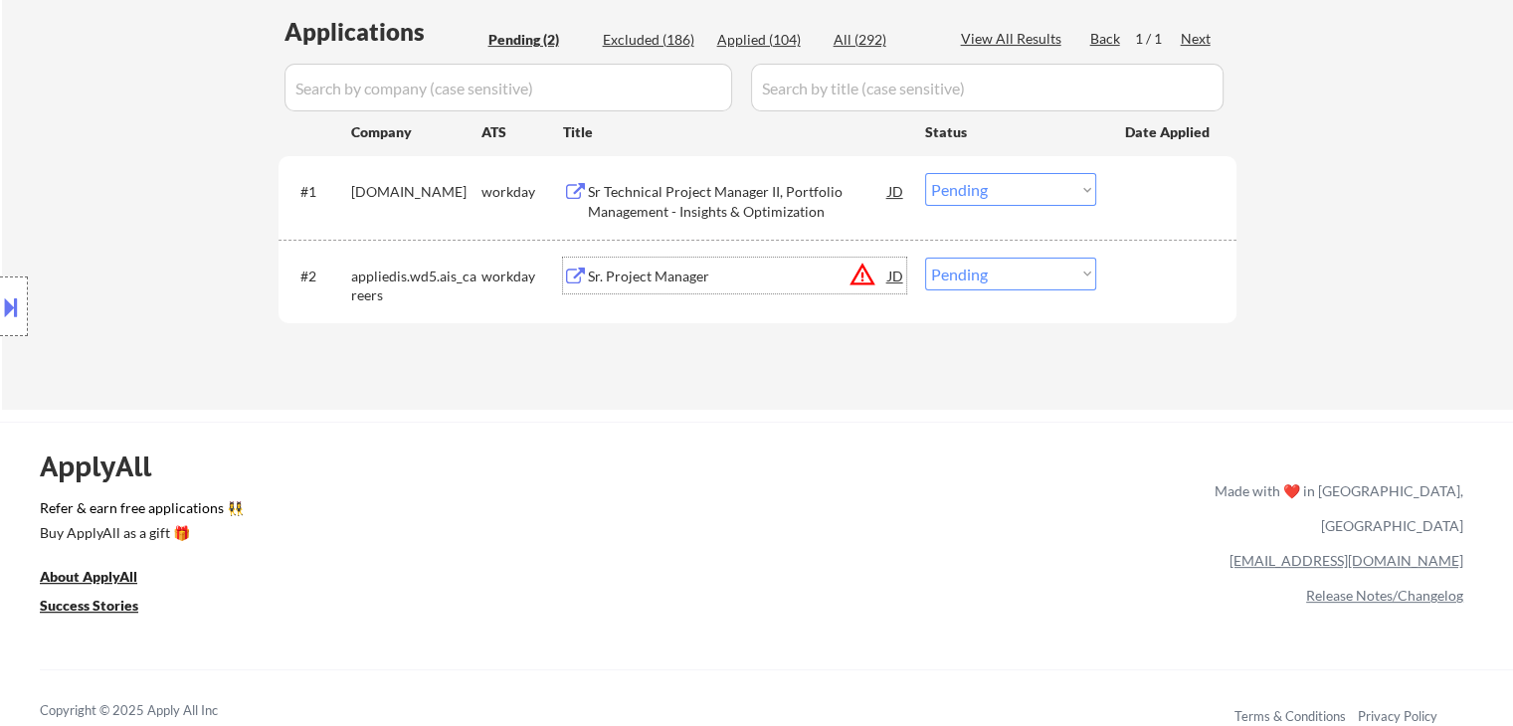
click at [966, 204] on select "Choose an option... Pending Applied Excluded (Questions) Excluded (Expired) Exc…" at bounding box center [1010, 189] width 171 height 33
select select ""applied""
click at [925, 173] on select "Choose an option... Pending Applied Excluded (Questions) Excluded (Expired) Exc…" at bounding box center [1010, 189] width 171 height 33
click at [949, 273] on select "Choose an option... Pending Applied Excluded (Questions) Excluded (Expired) Exc…" at bounding box center [1010, 274] width 171 height 33
select select ""applied""
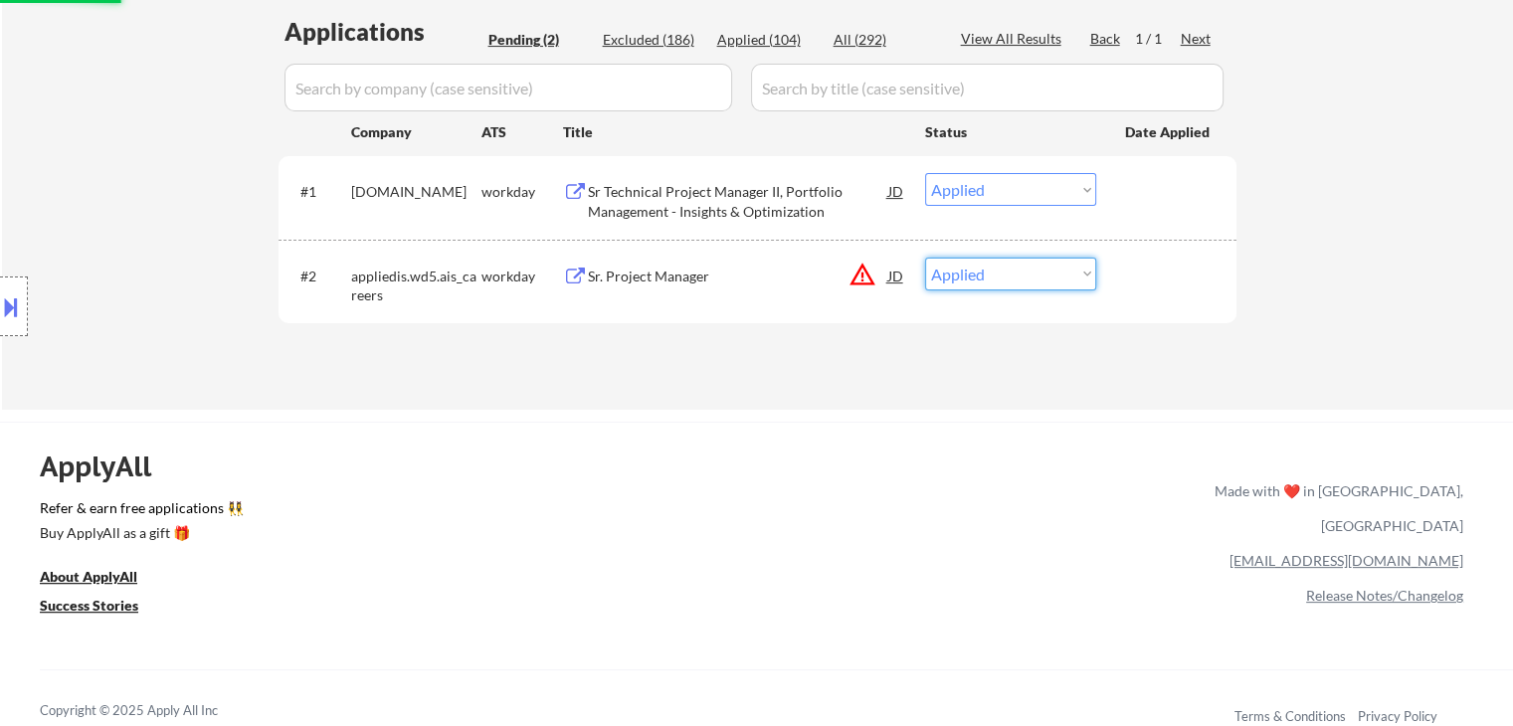
click at [925, 258] on select "Choose an option... Pending Applied Excluded (Questions) Excluded (Expired) Exc…" at bounding box center [1010, 274] width 171 height 33
click at [67, 212] on div "Location Inclusions:" at bounding box center [178, 306] width 356 height 369
select select ""pending""
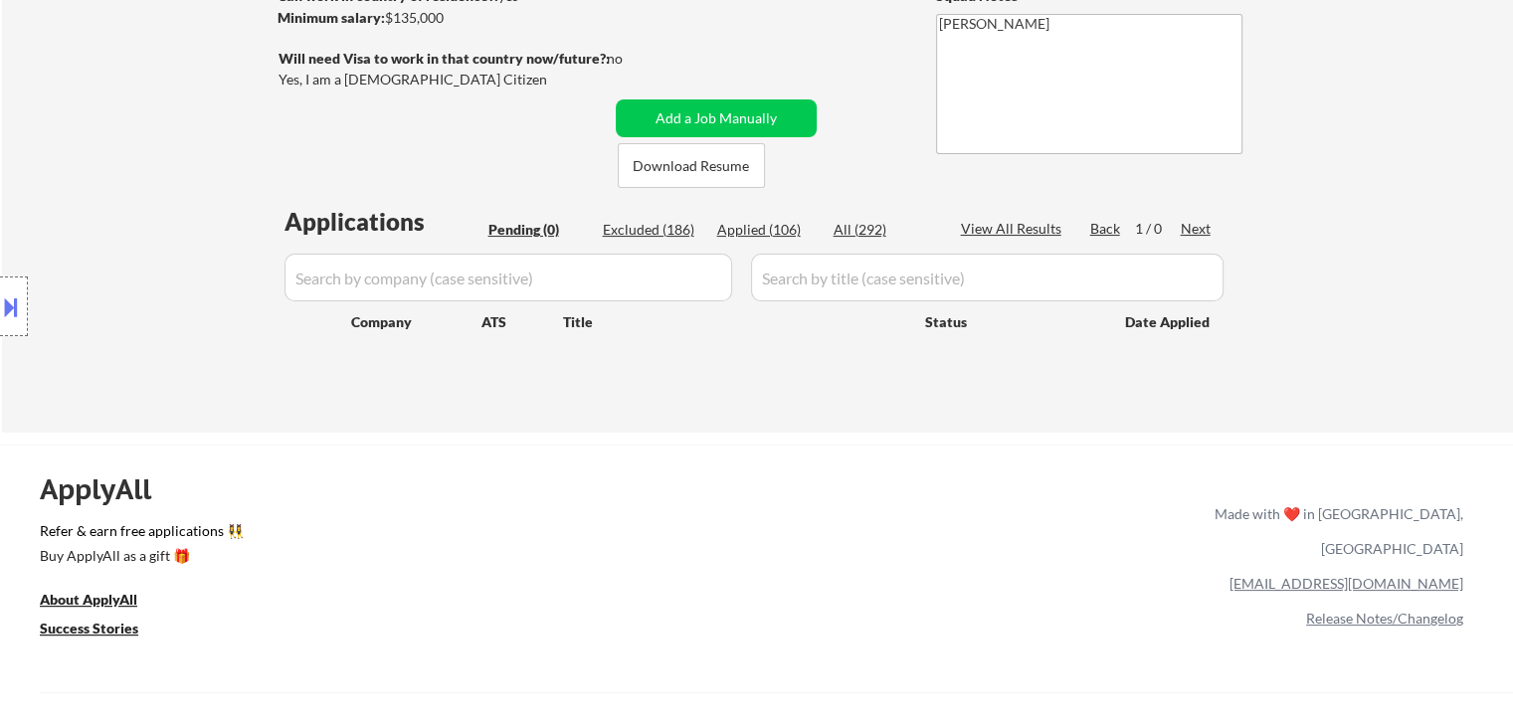
scroll to position [102, 0]
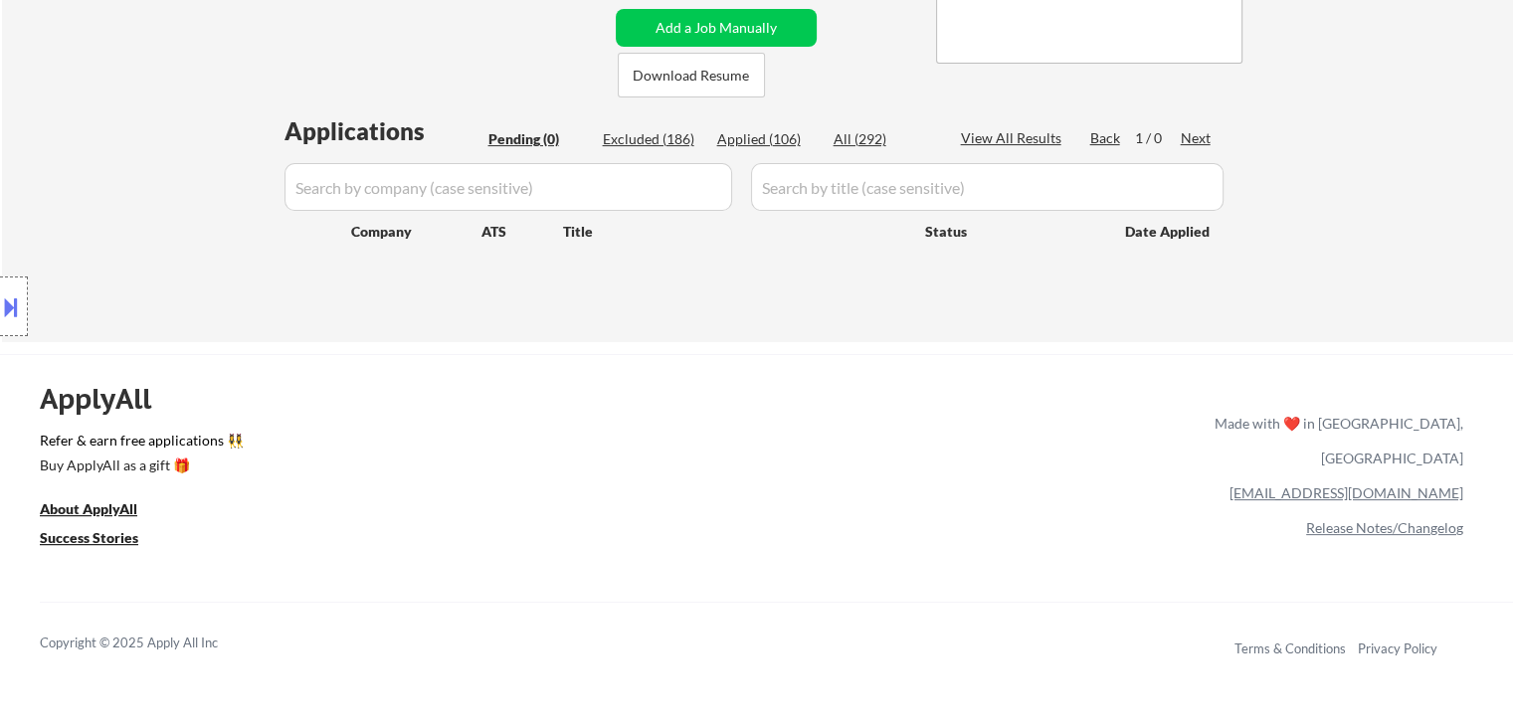
click at [141, 191] on div "Location Inclusions:" at bounding box center [178, 306] width 356 height 369
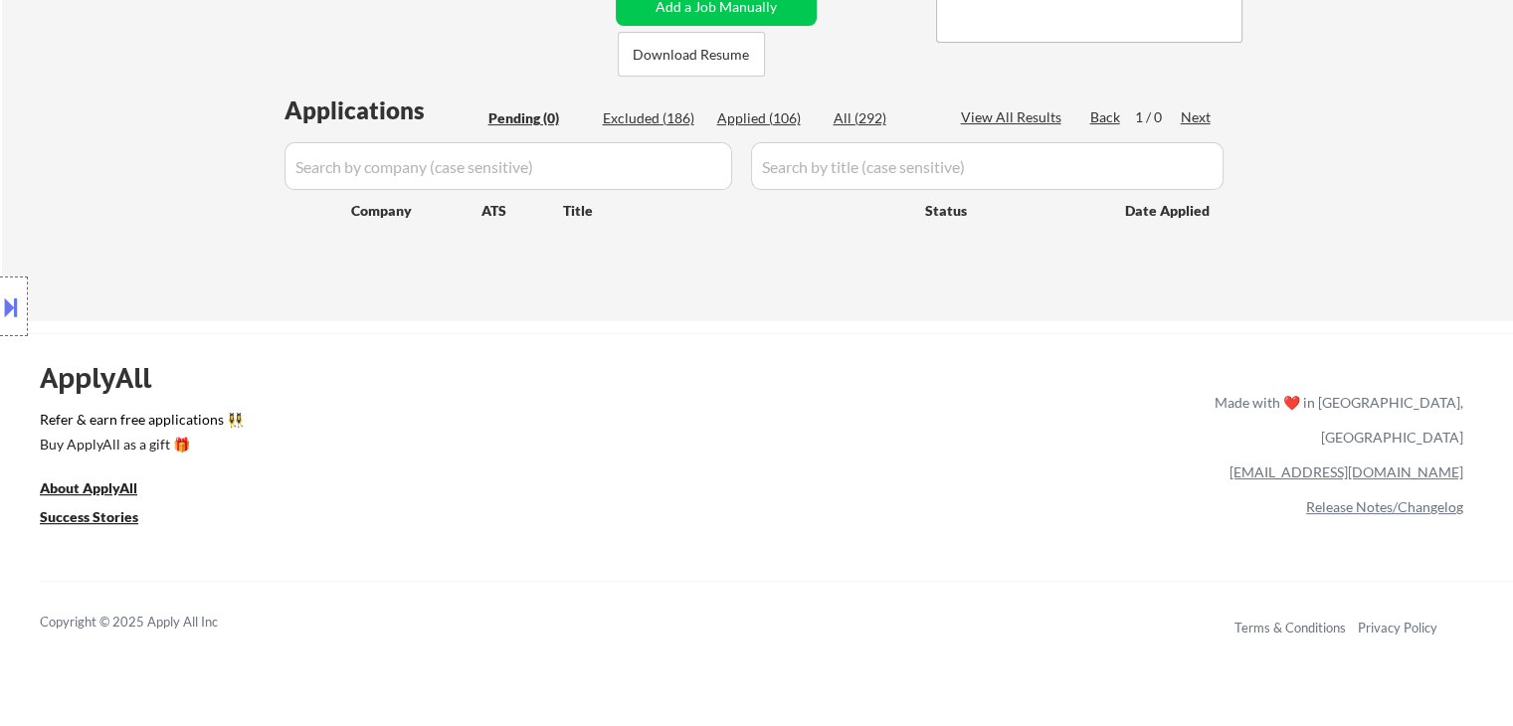
scroll to position [202, 0]
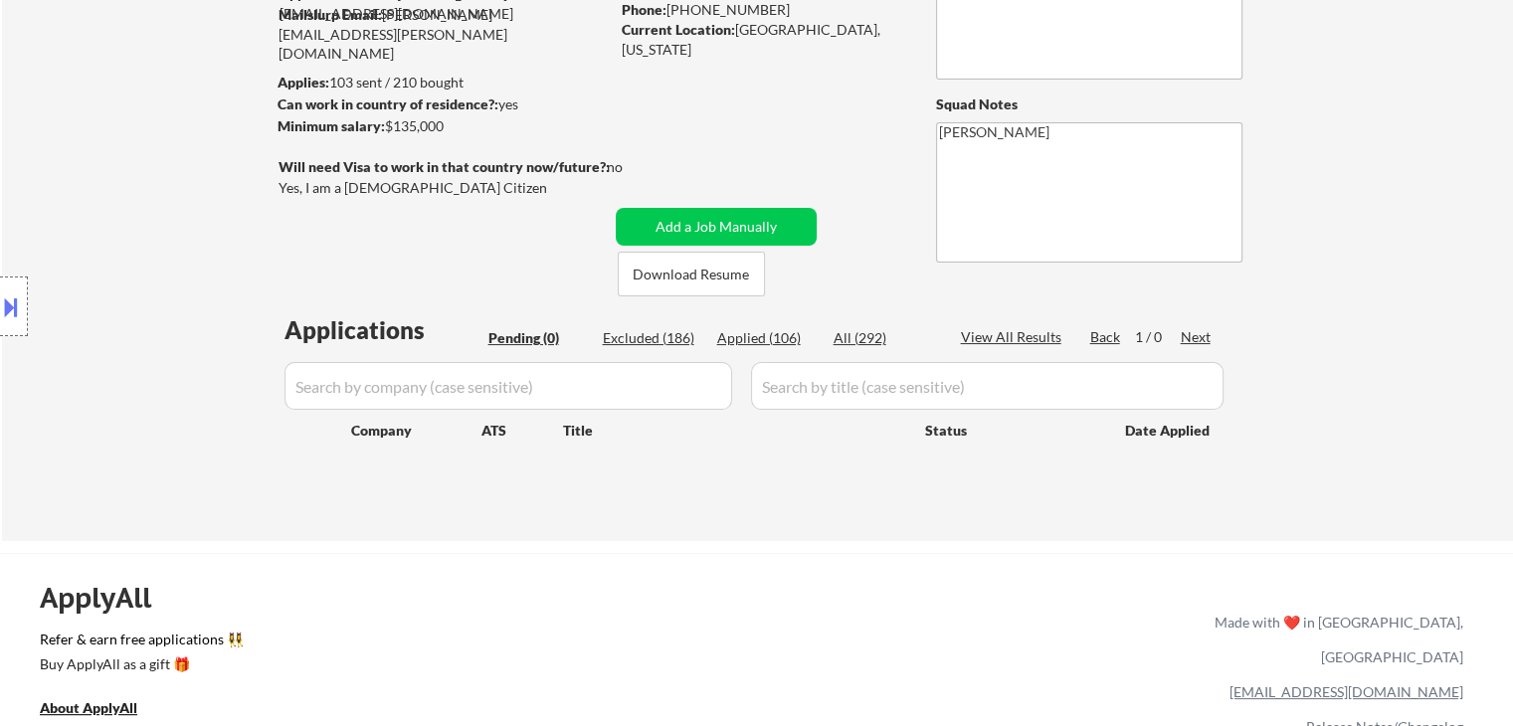
click at [191, 348] on div "Location Inclusions:" at bounding box center [178, 306] width 356 height 369
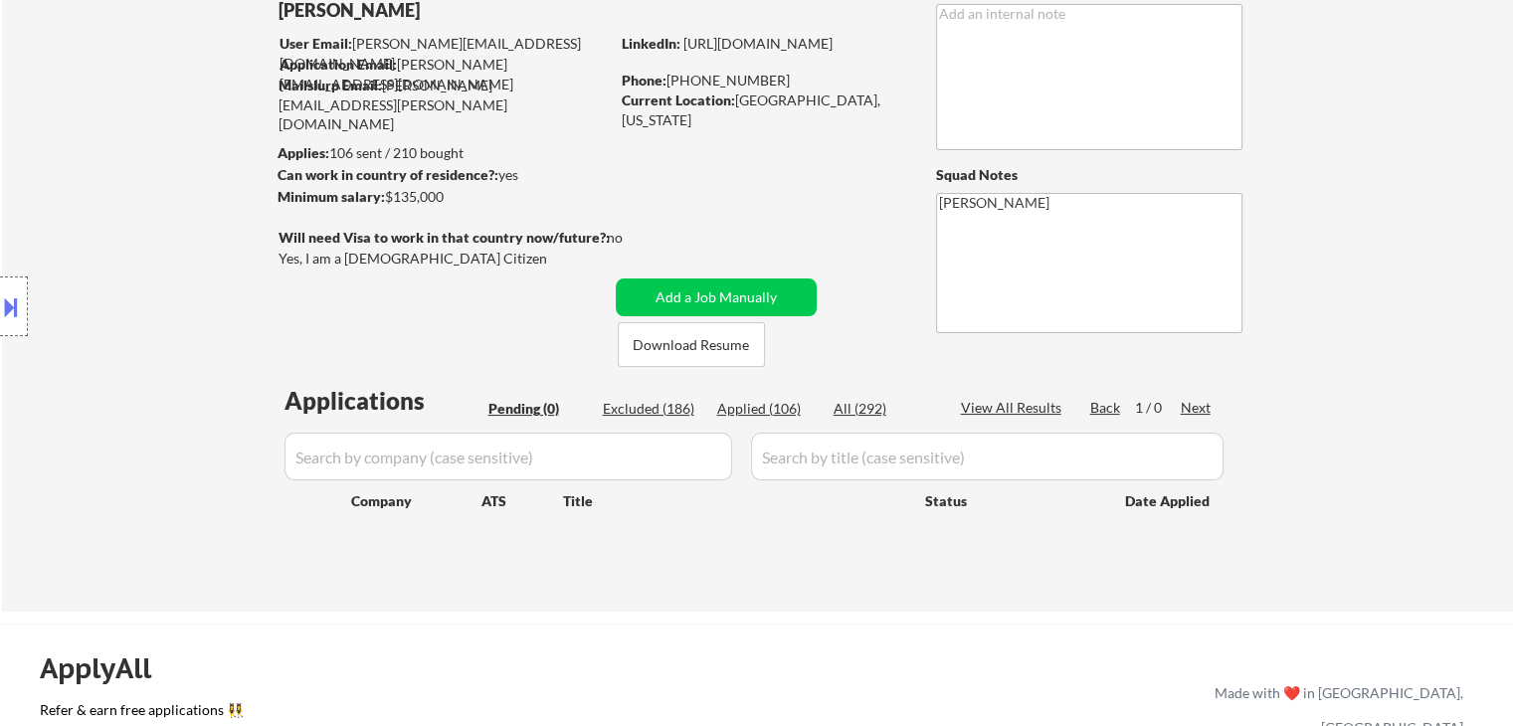
scroll to position [102, 0]
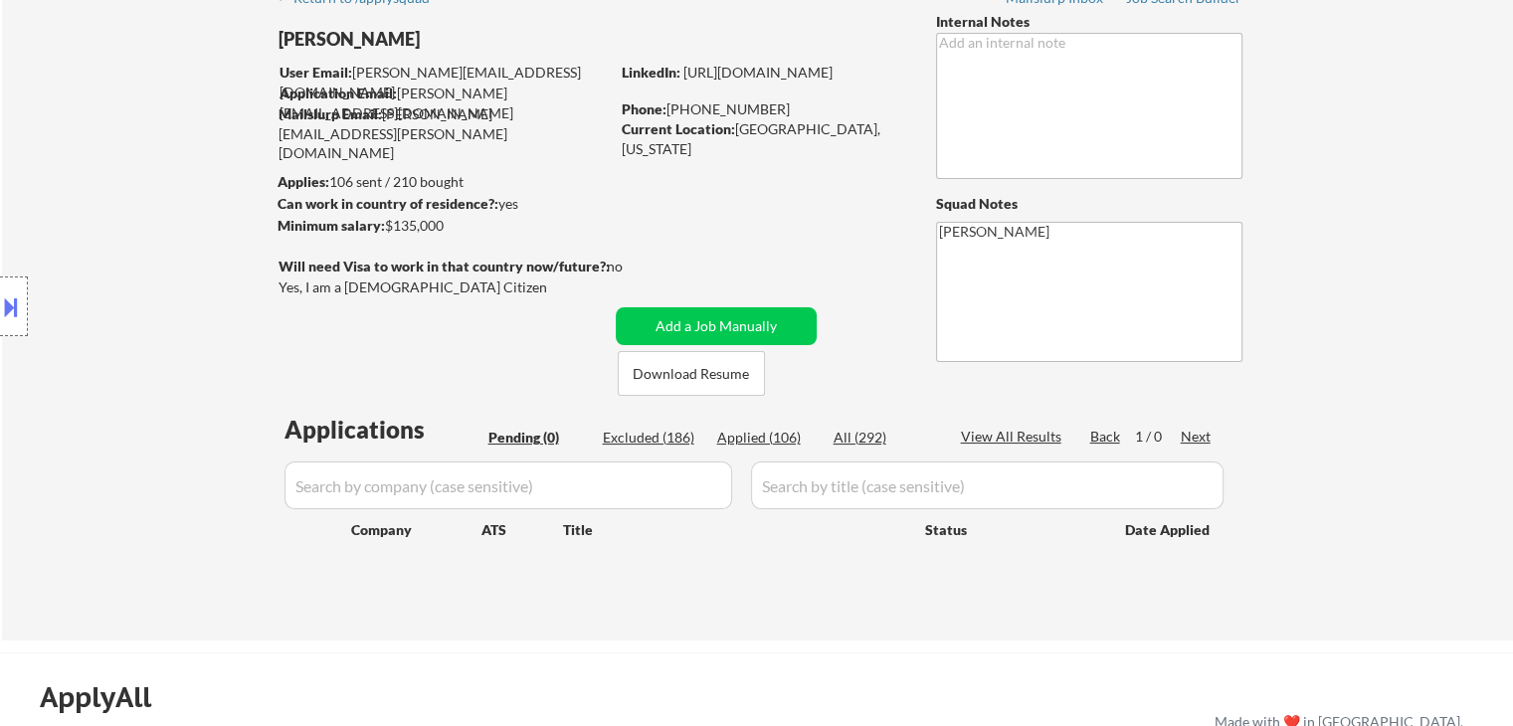
click at [241, 275] on div "Location Inclusions:" at bounding box center [178, 306] width 356 height 369
click at [136, 188] on div "Location Inclusions:" at bounding box center [178, 306] width 356 height 369
